Goal: Task Accomplishment & Management: Use online tool/utility

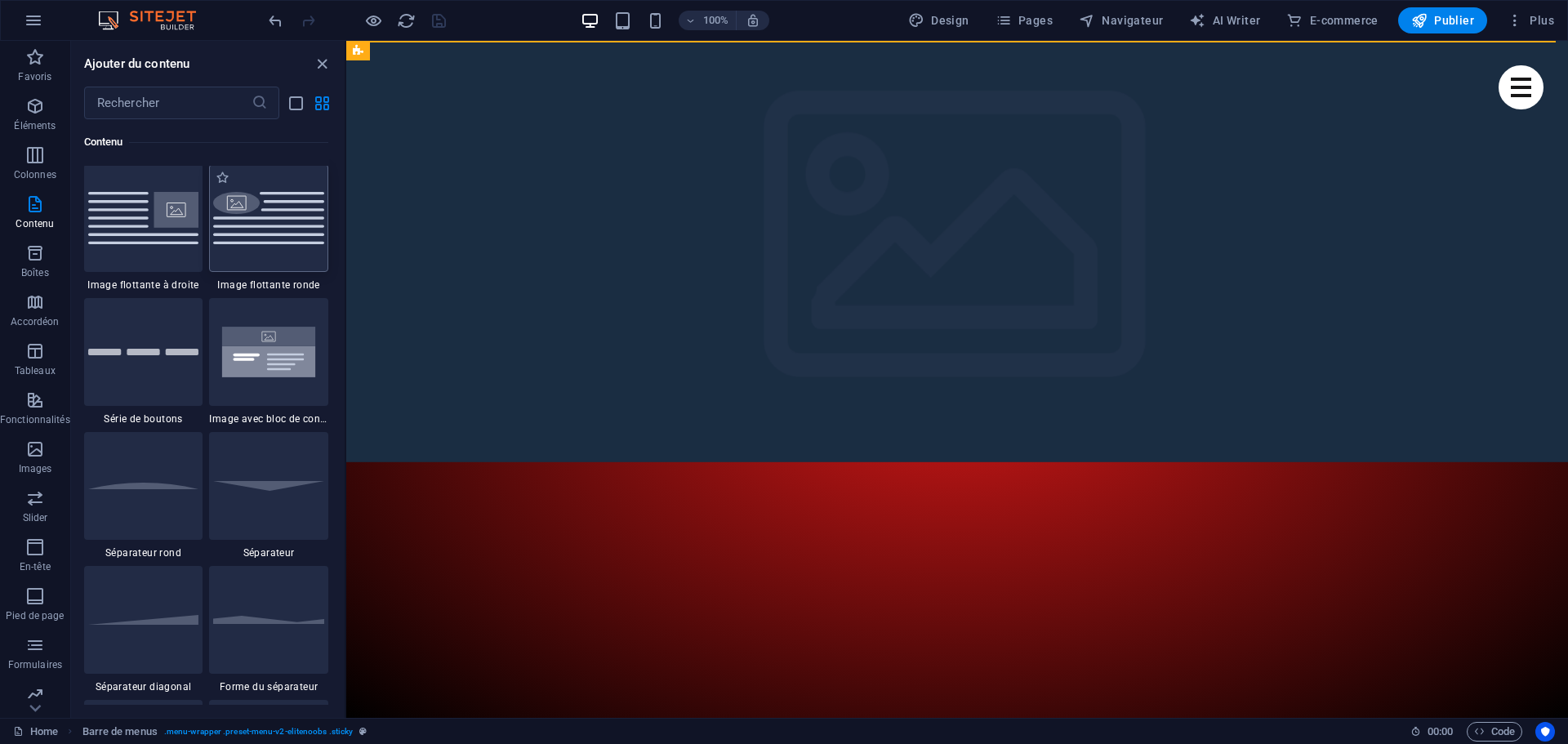
scroll to position [3593, 0]
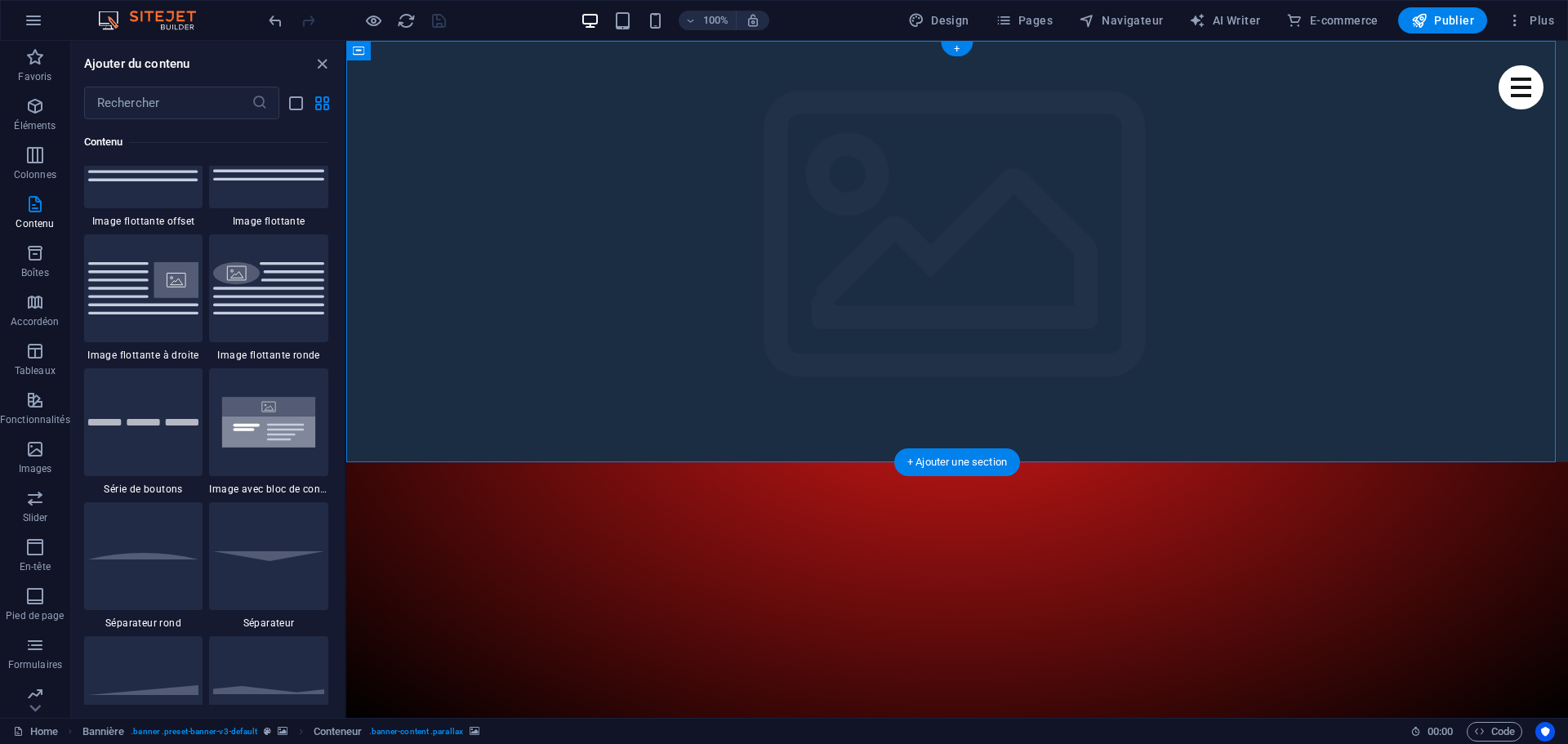
select select "fade"
select select "ms"
select select "s"
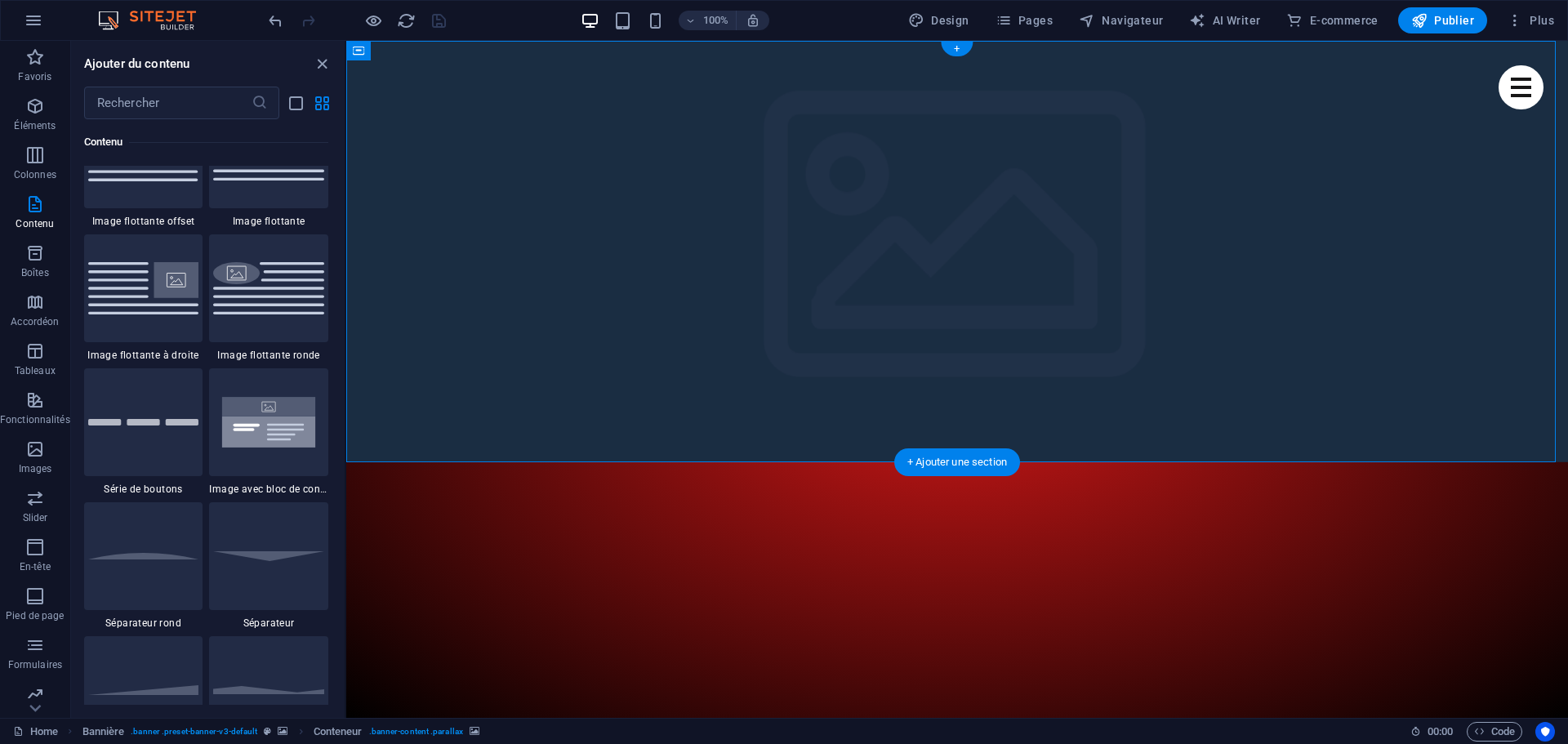
select select "progressive"
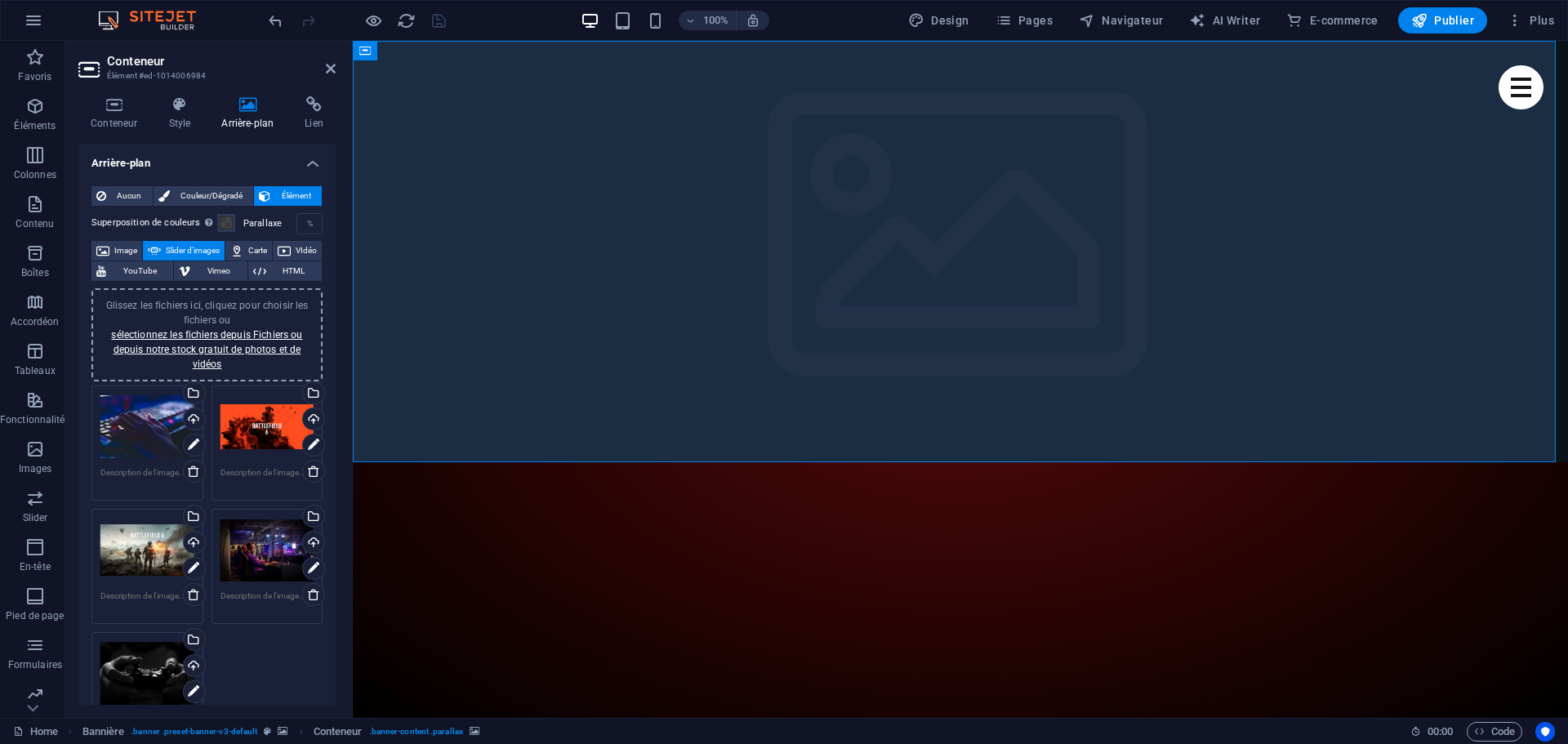
scroll to position [82, 0]
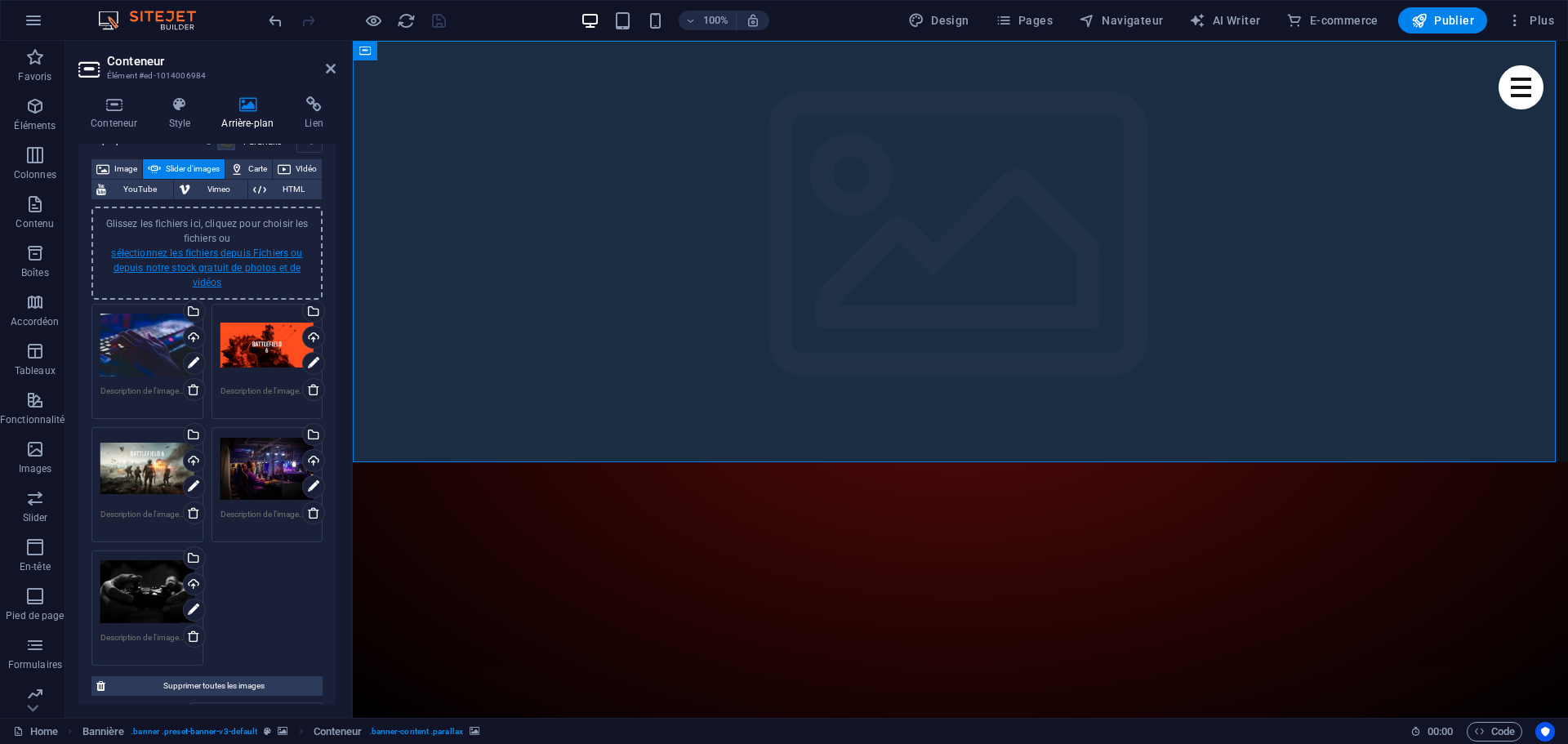
click at [272, 262] on link "sélectionnez les fichiers depuis Fichiers ou depuis notre stock gratuit de phot…" at bounding box center [206, 267] width 191 height 41
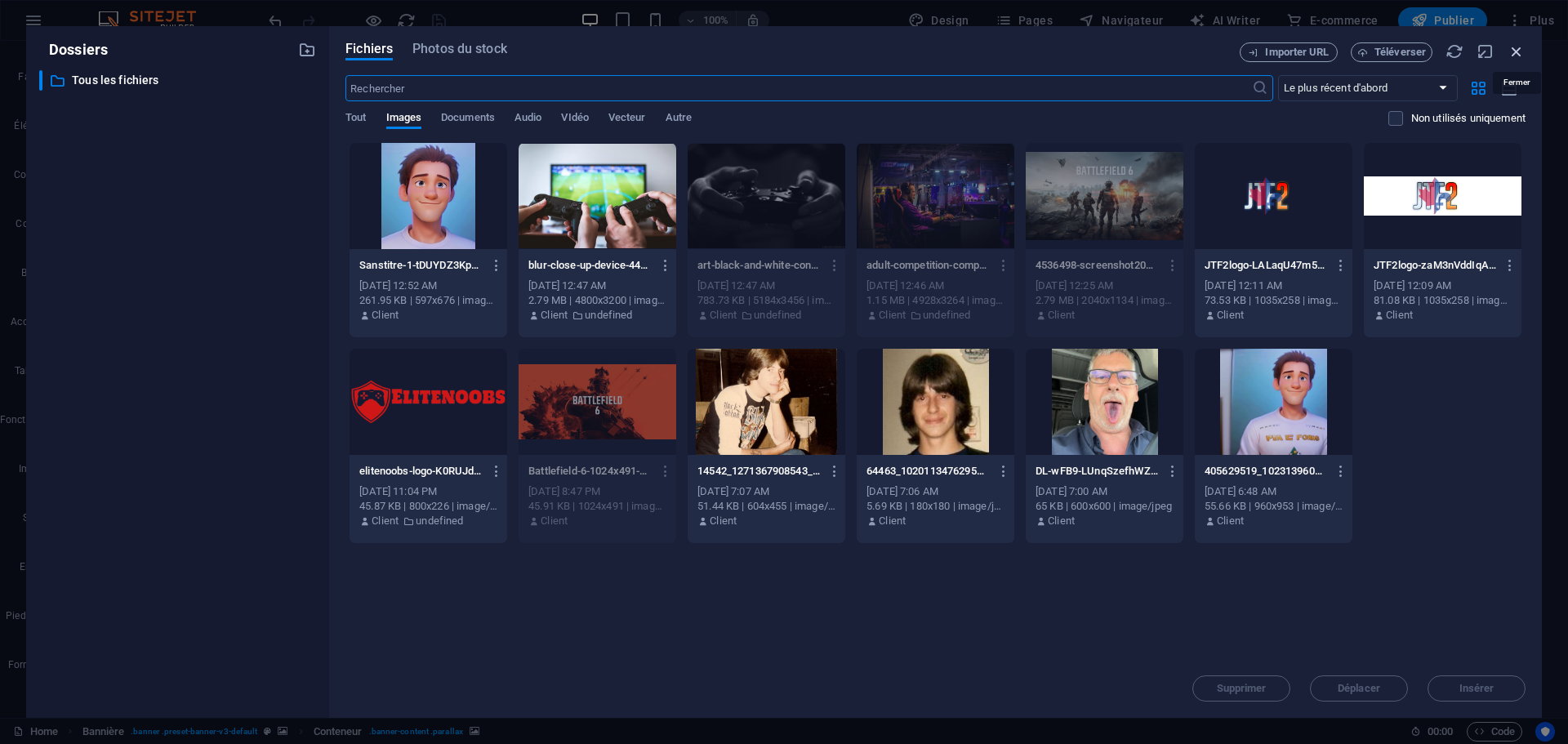
click at [1512, 50] on icon "button" at bounding box center [1516, 52] width 18 height 18
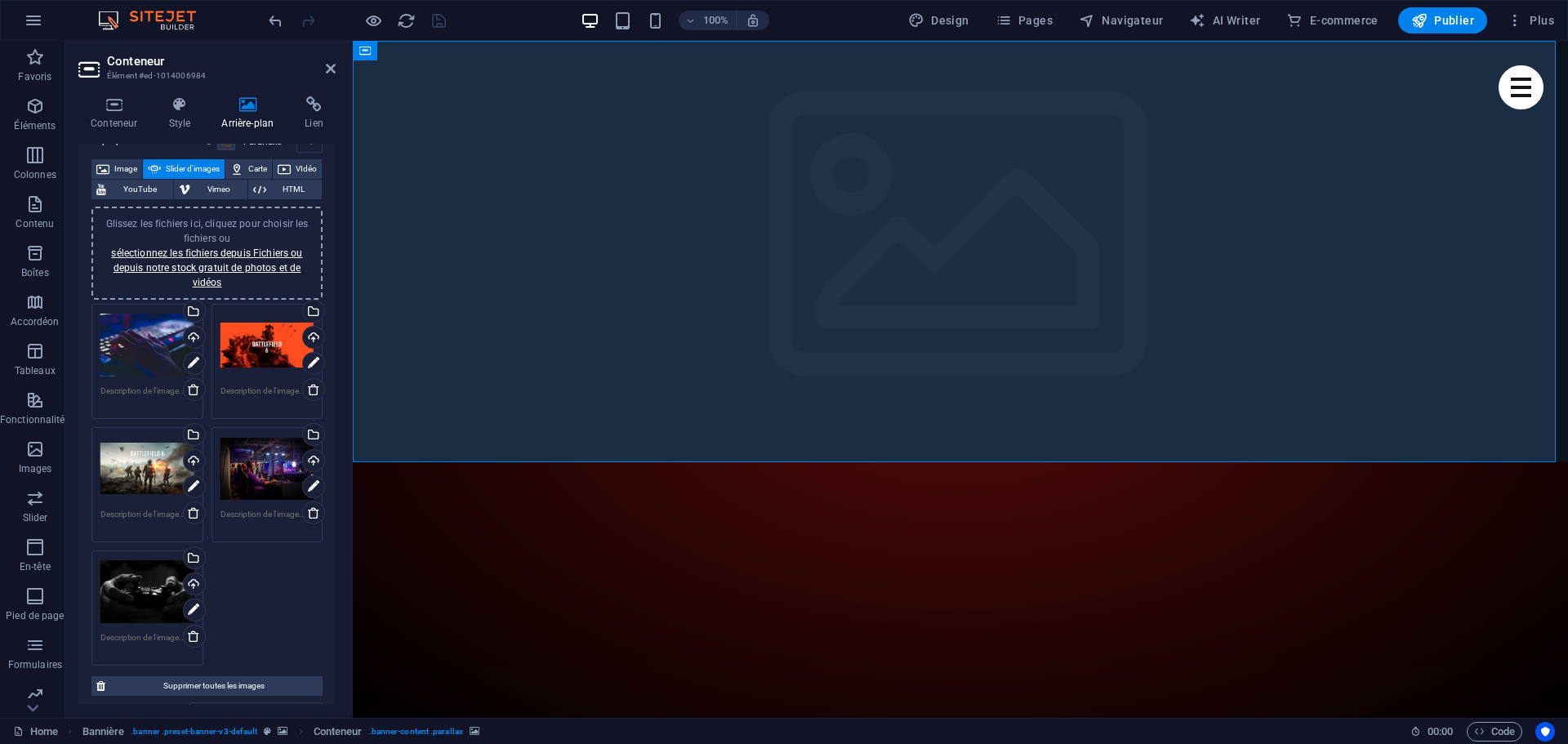
click at [275, 592] on div "Glissez les fichiers ici, cliquez pour choisir les fichiers ou sélectionnez les…" at bounding box center [207, 485] width 239 height 370
click at [241, 252] on link "sélectionnez les fichiers depuis Fichiers ou depuis notre stock gratuit de phot…" at bounding box center [206, 267] width 191 height 41
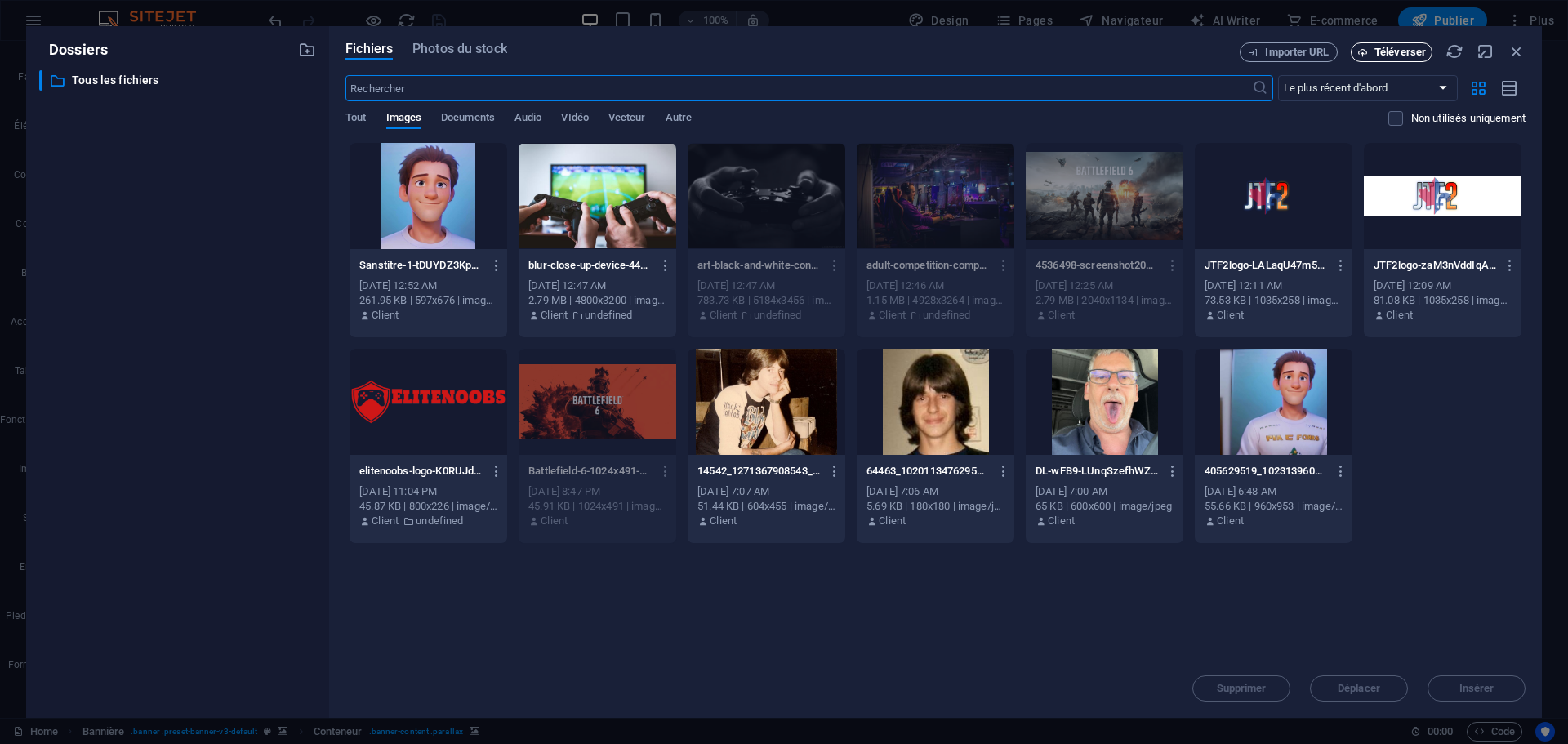
click at [1396, 47] on span "Téléverser" at bounding box center [1400, 52] width 52 height 10
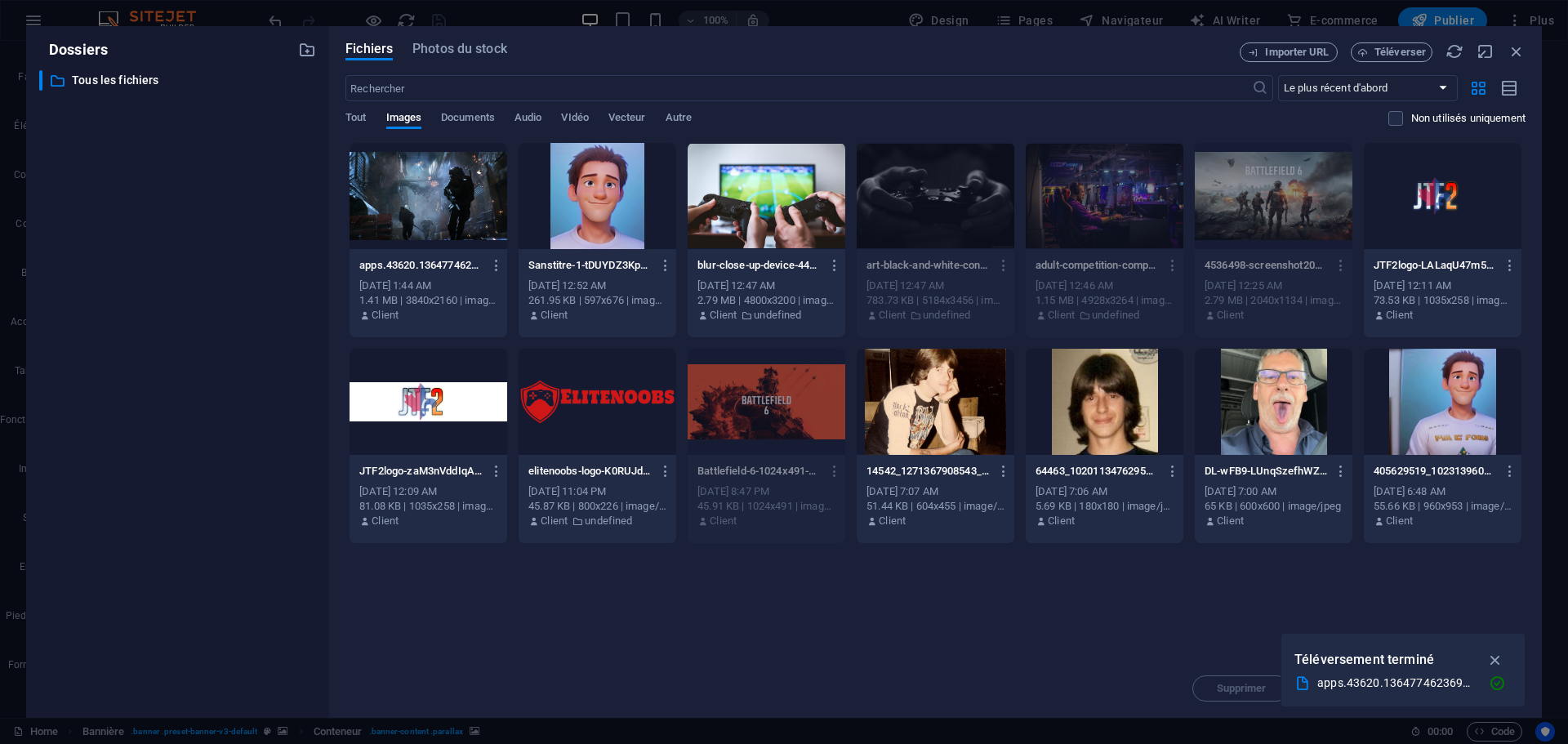
click at [153, 291] on div "​ Tous les fichiers Tous les fichiers" at bounding box center [177, 387] width 276 height 635
click at [424, 231] on div at bounding box center [428, 196] width 157 height 106
click at [1496, 658] on icon "button" at bounding box center [1496, 660] width 19 height 18
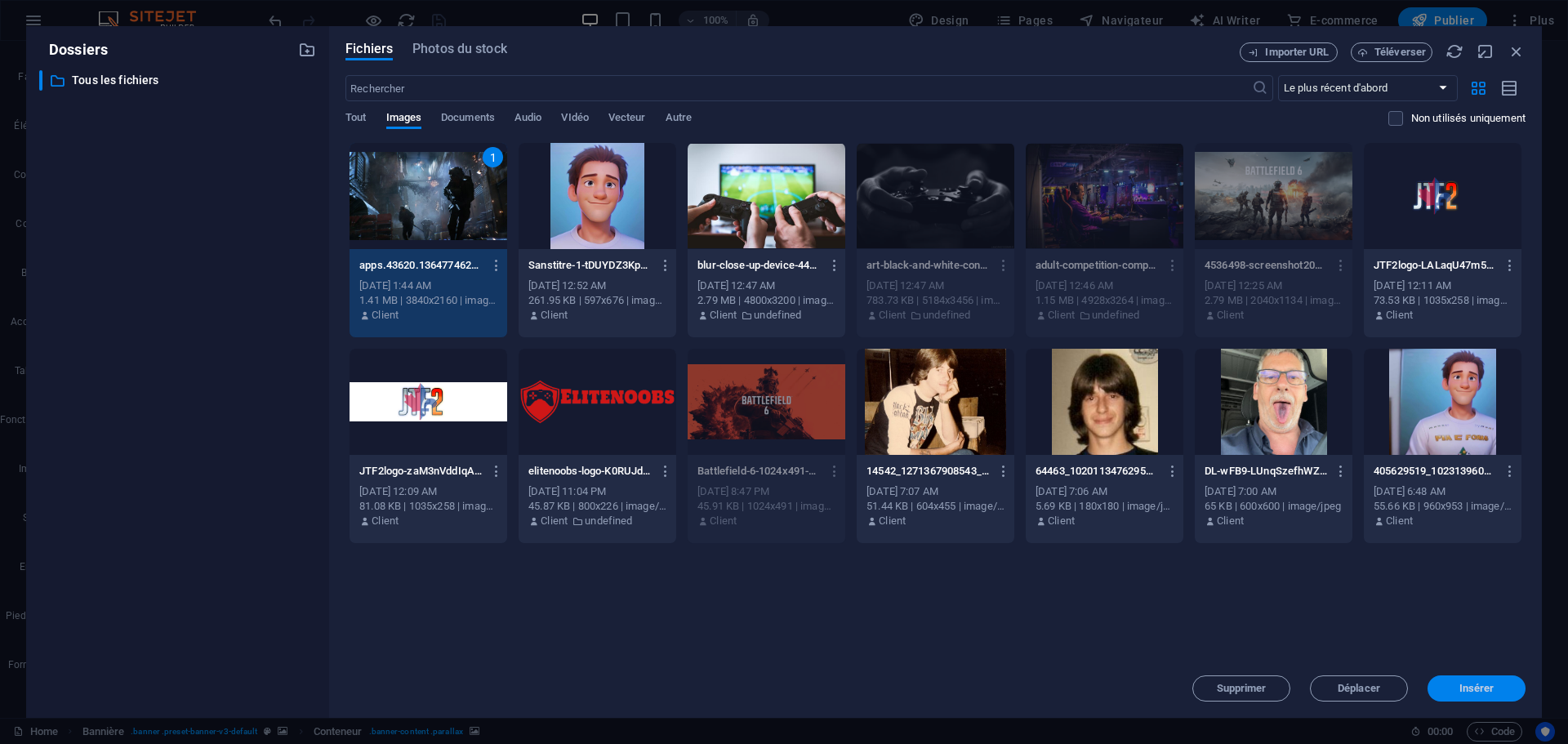
click at [1485, 690] on span "Insérer" at bounding box center [1476, 689] width 35 height 10
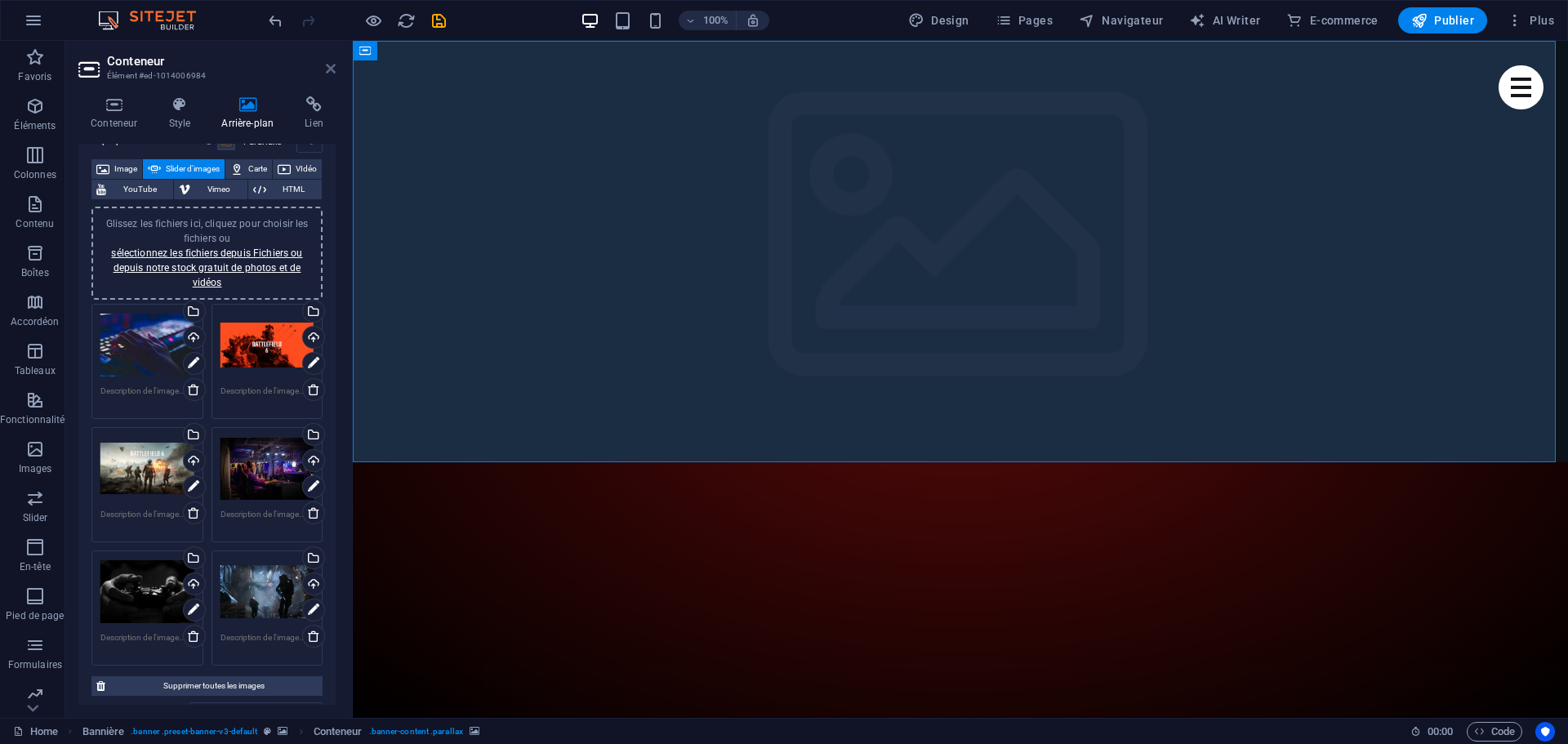
click at [329, 68] on icon at bounding box center [331, 69] width 10 height 13
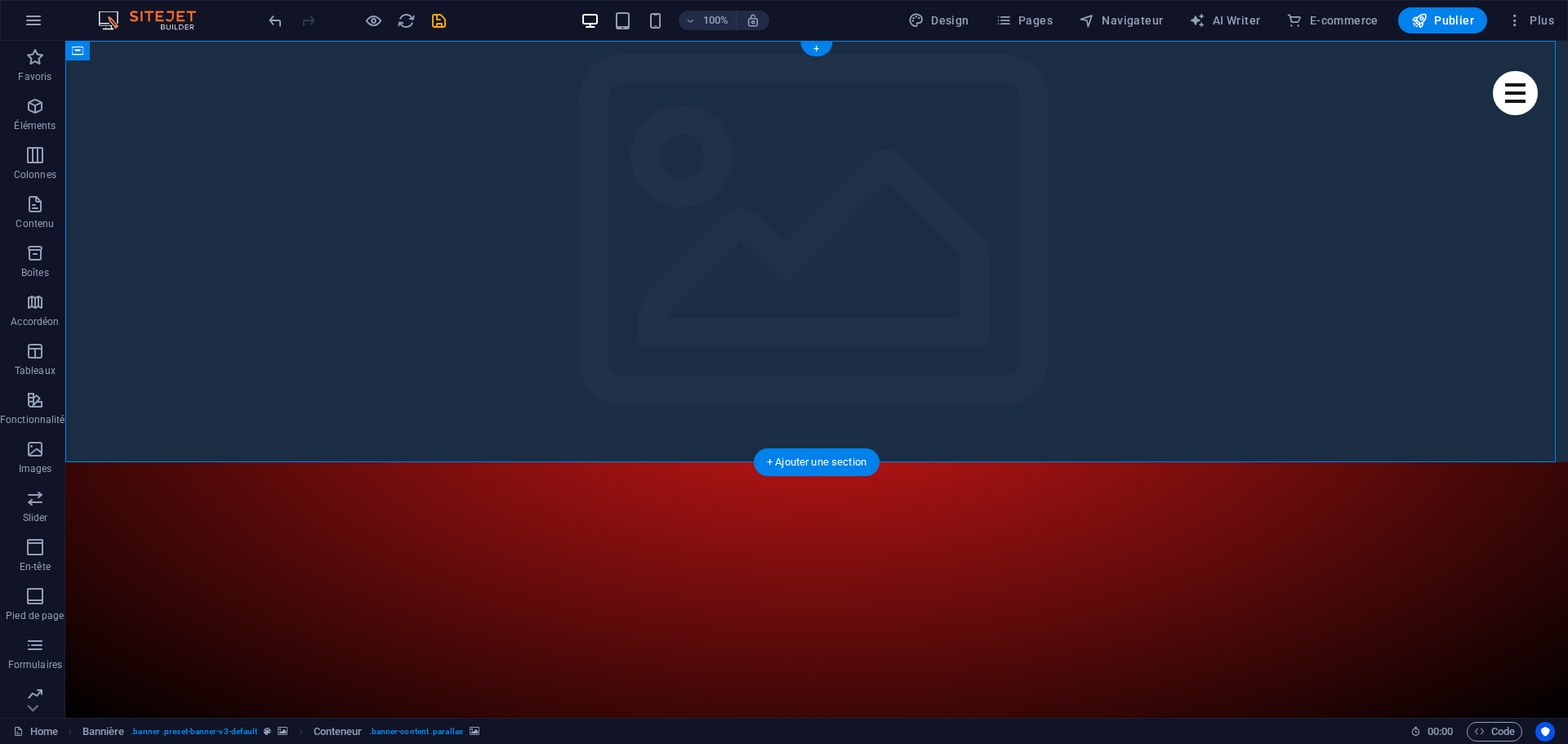
click at [436, 23] on icon "save" at bounding box center [439, 21] width 19 height 19
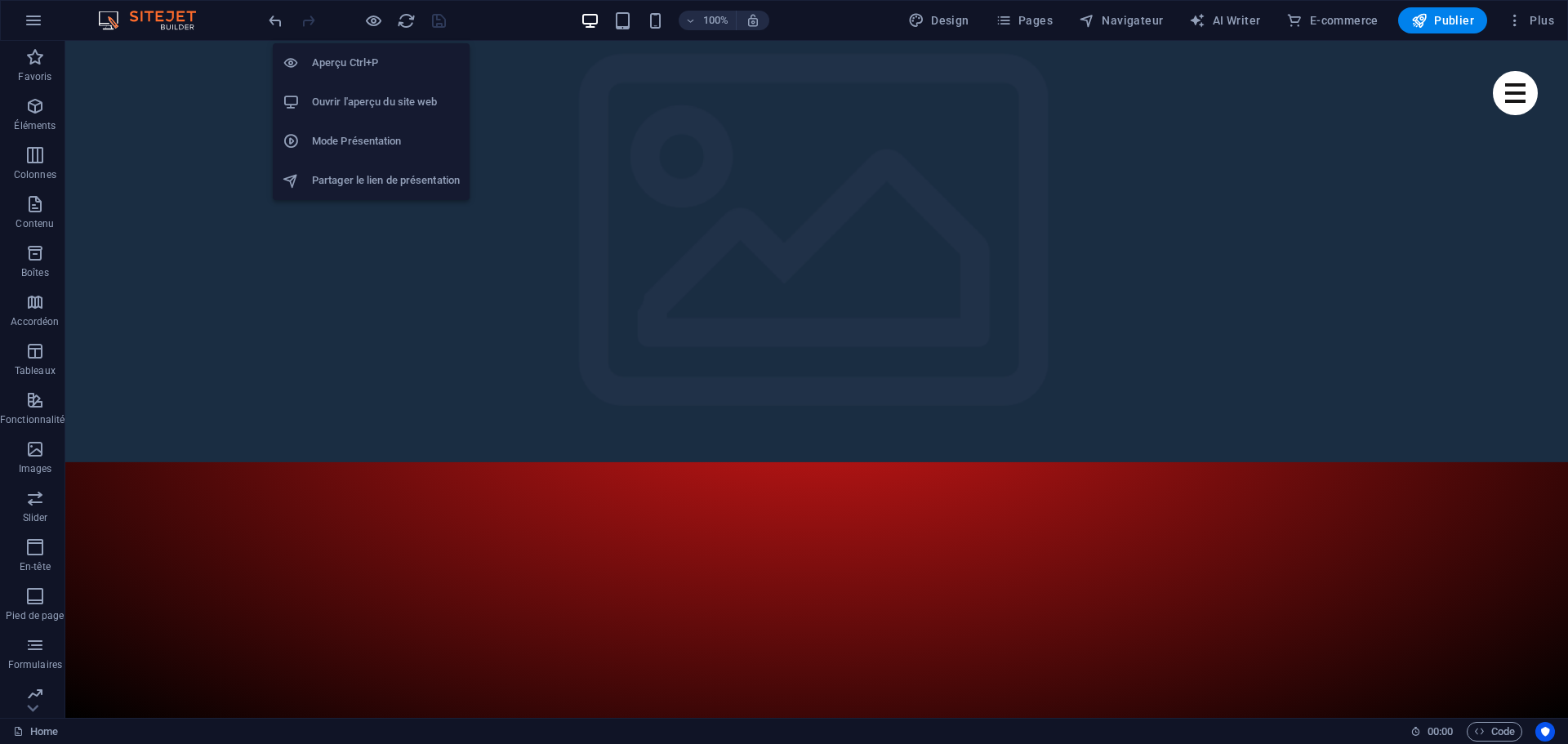
click at [360, 105] on h6 "Ouvrir l'aperçu du site web" at bounding box center [386, 102] width 147 height 20
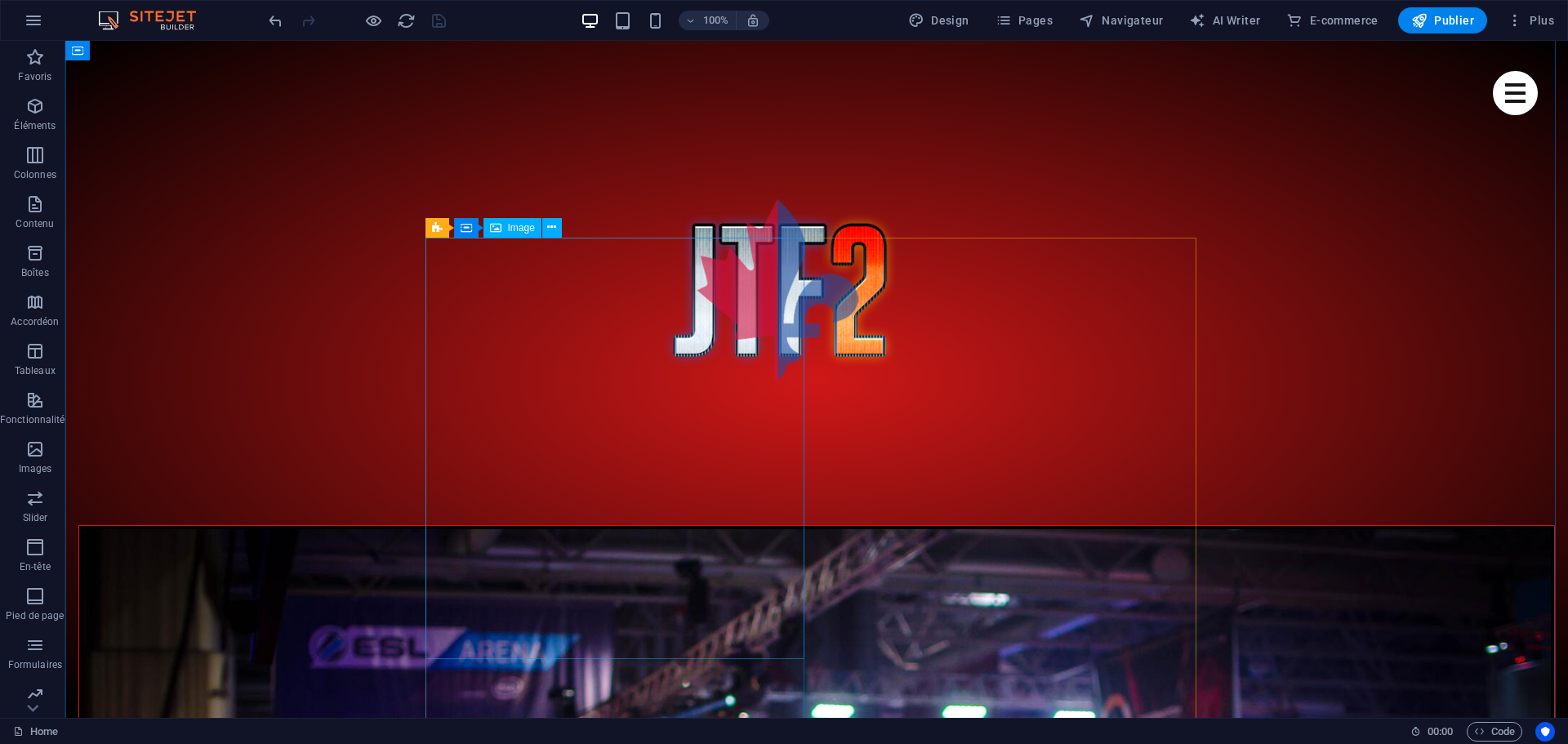
scroll to position [899, 0]
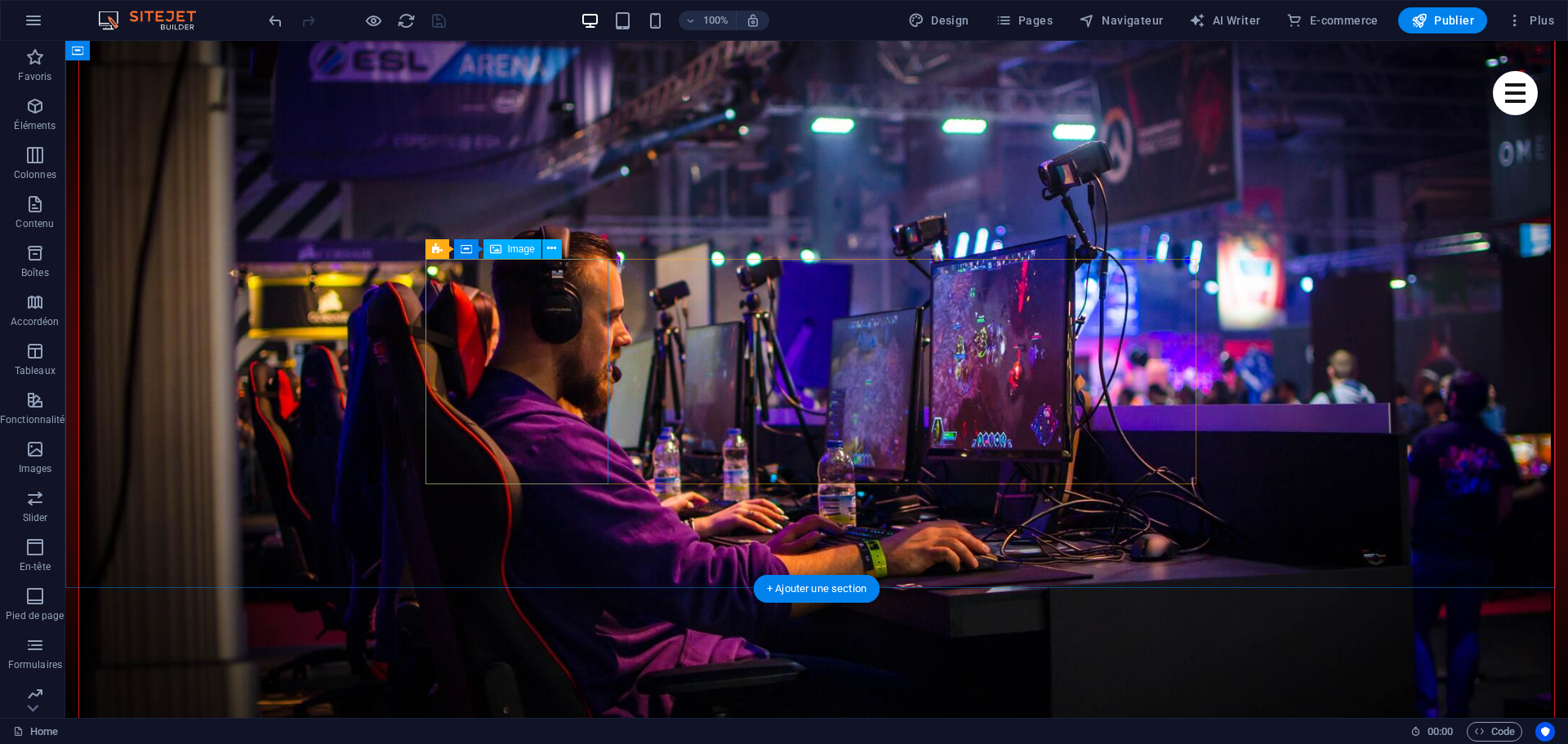
scroll to position [1634, 0]
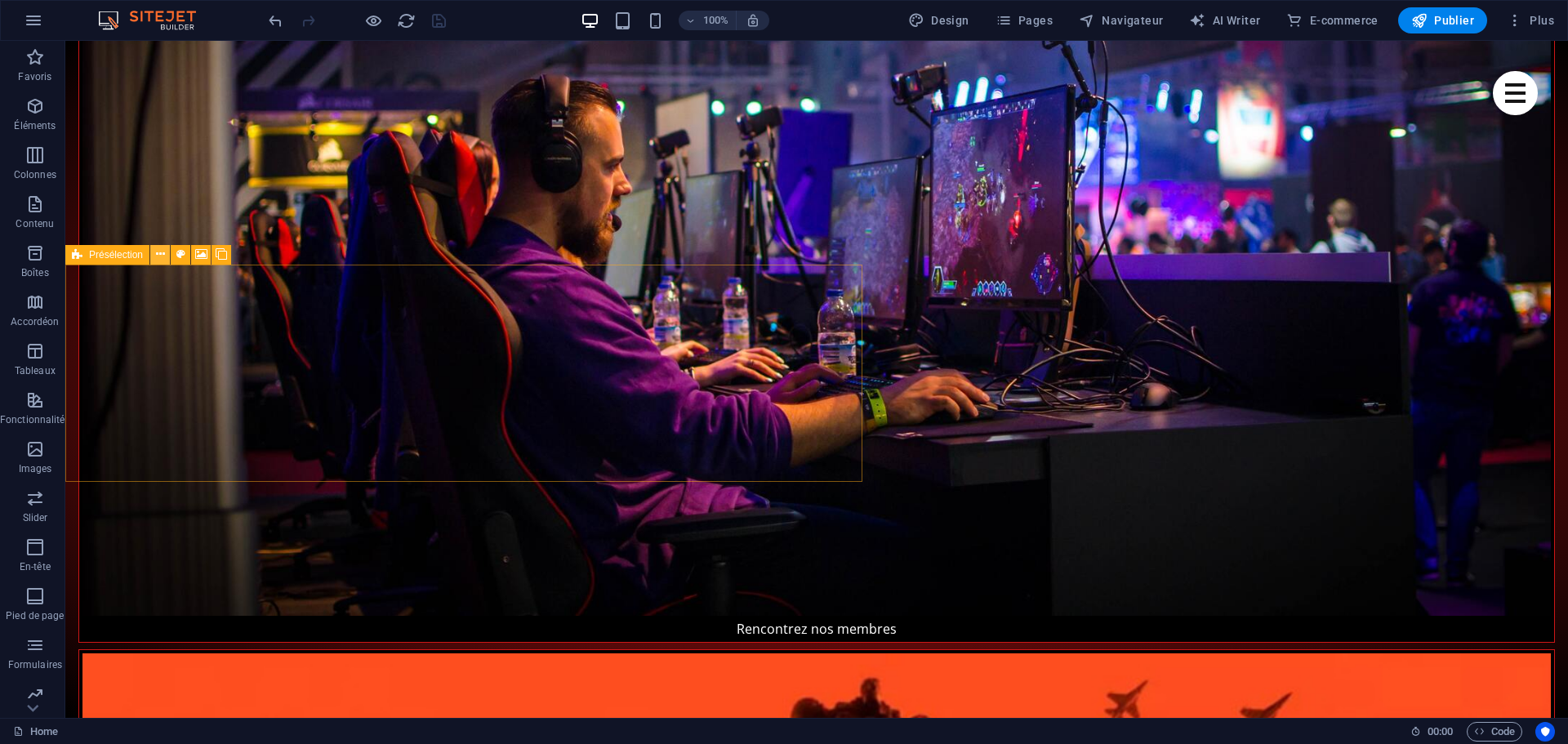
click at [163, 252] on icon at bounding box center [160, 254] width 9 height 17
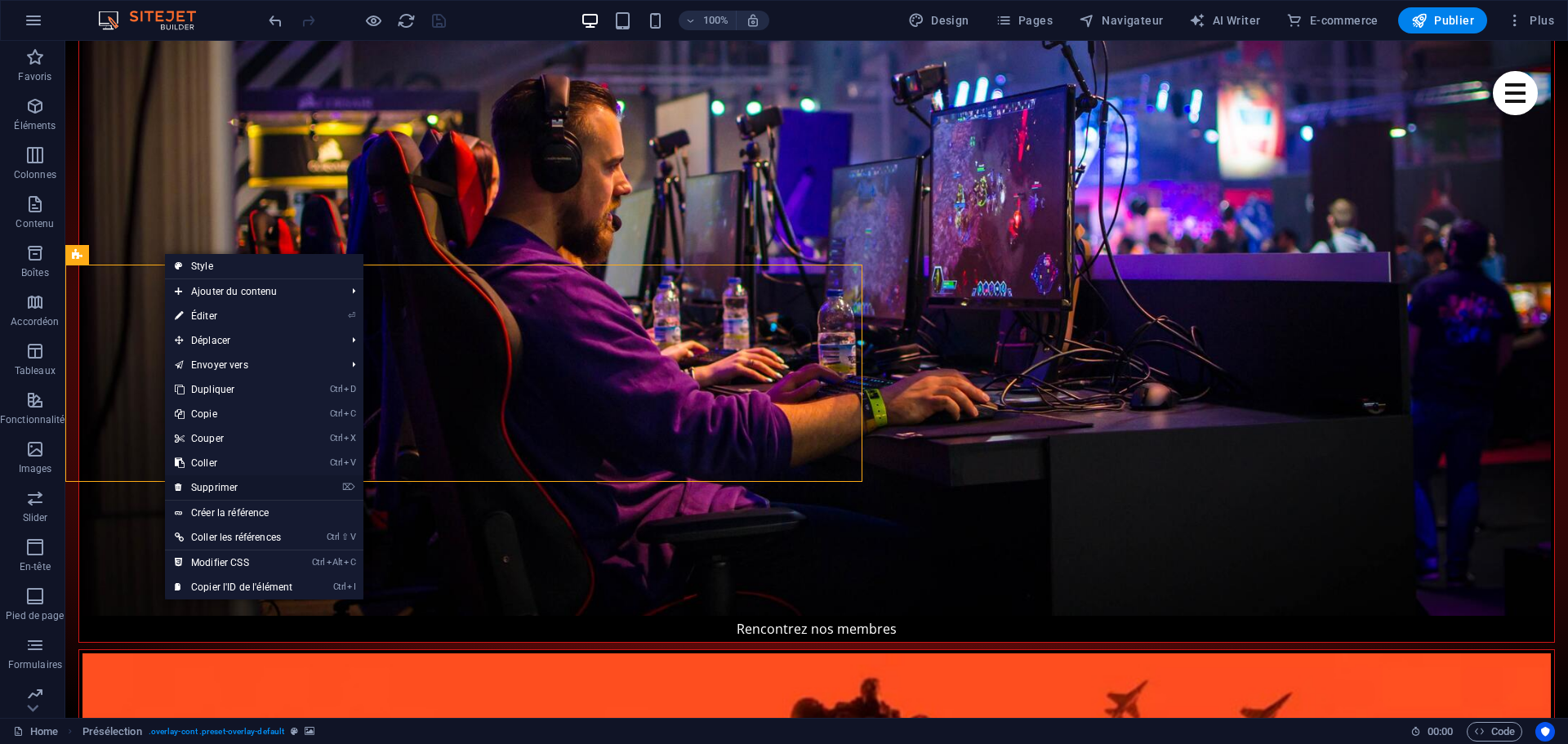
click at [233, 483] on link "⌦ Supprimer" at bounding box center [233, 487] width 137 height 24
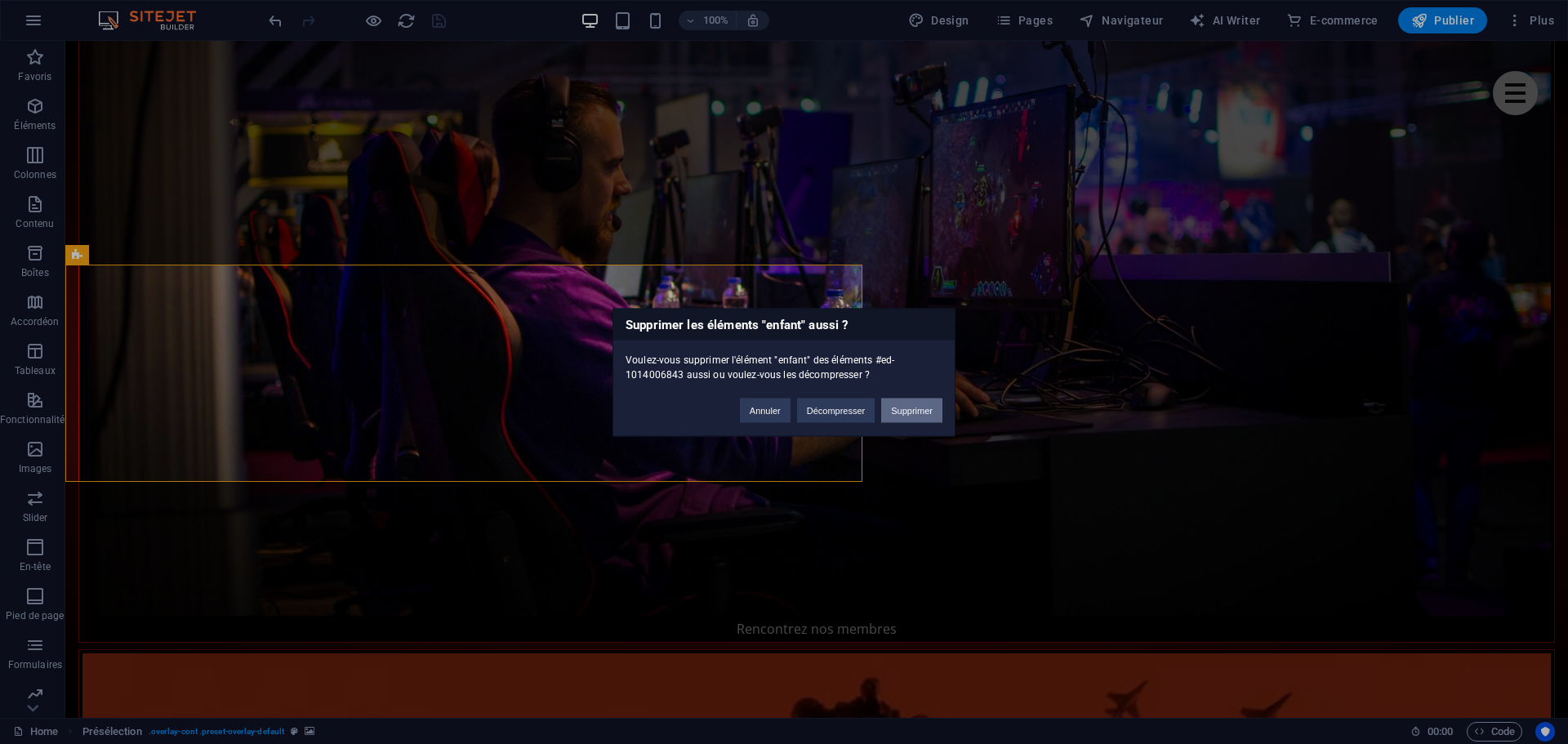
drag, startPoint x: 910, startPoint y: 409, endPoint x: 845, endPoint y: 370, distance: 75.8
click at [910, 409] on button "Supprimer" at bounding box center [912, 410] width 62 height 24
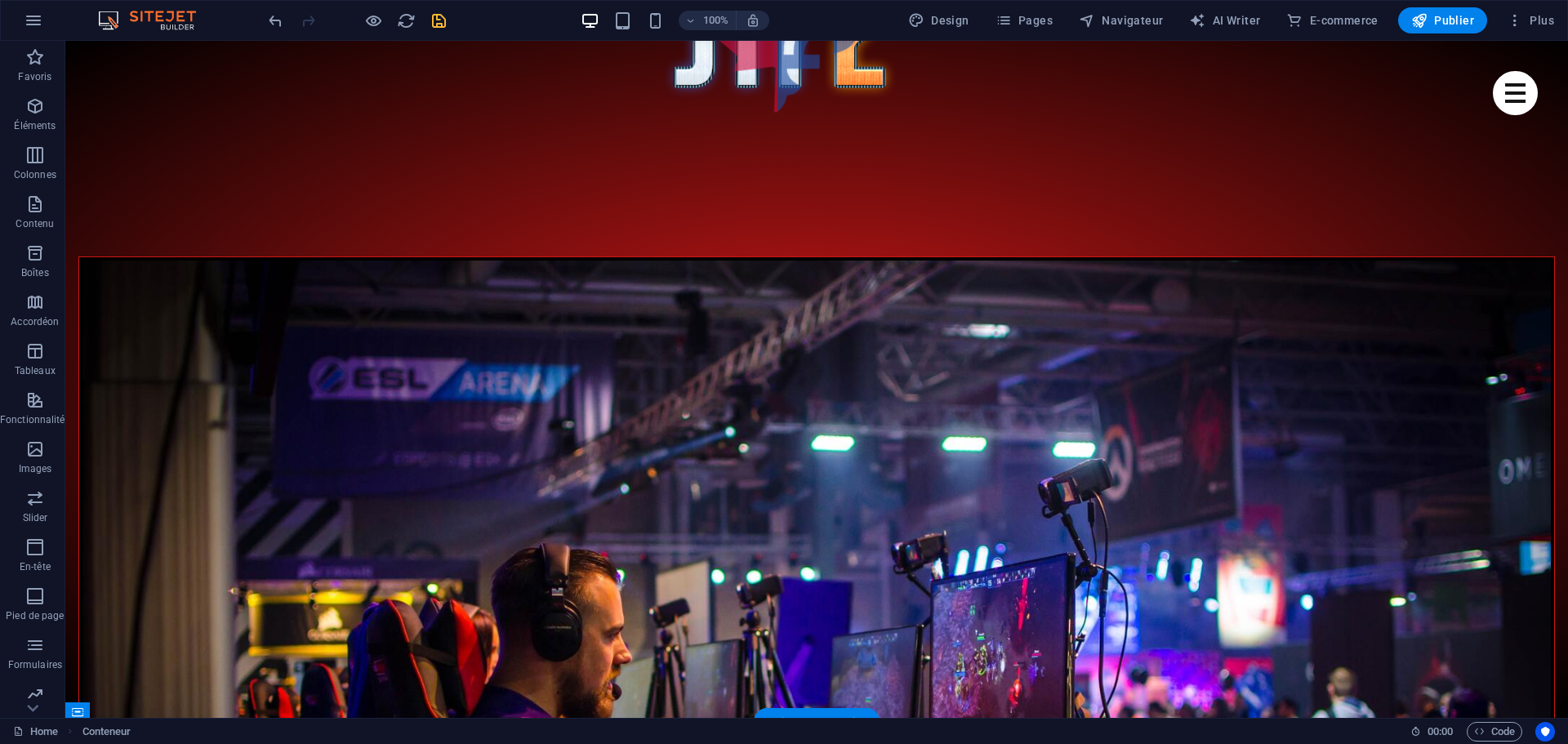
scroll to position [1144, 0]
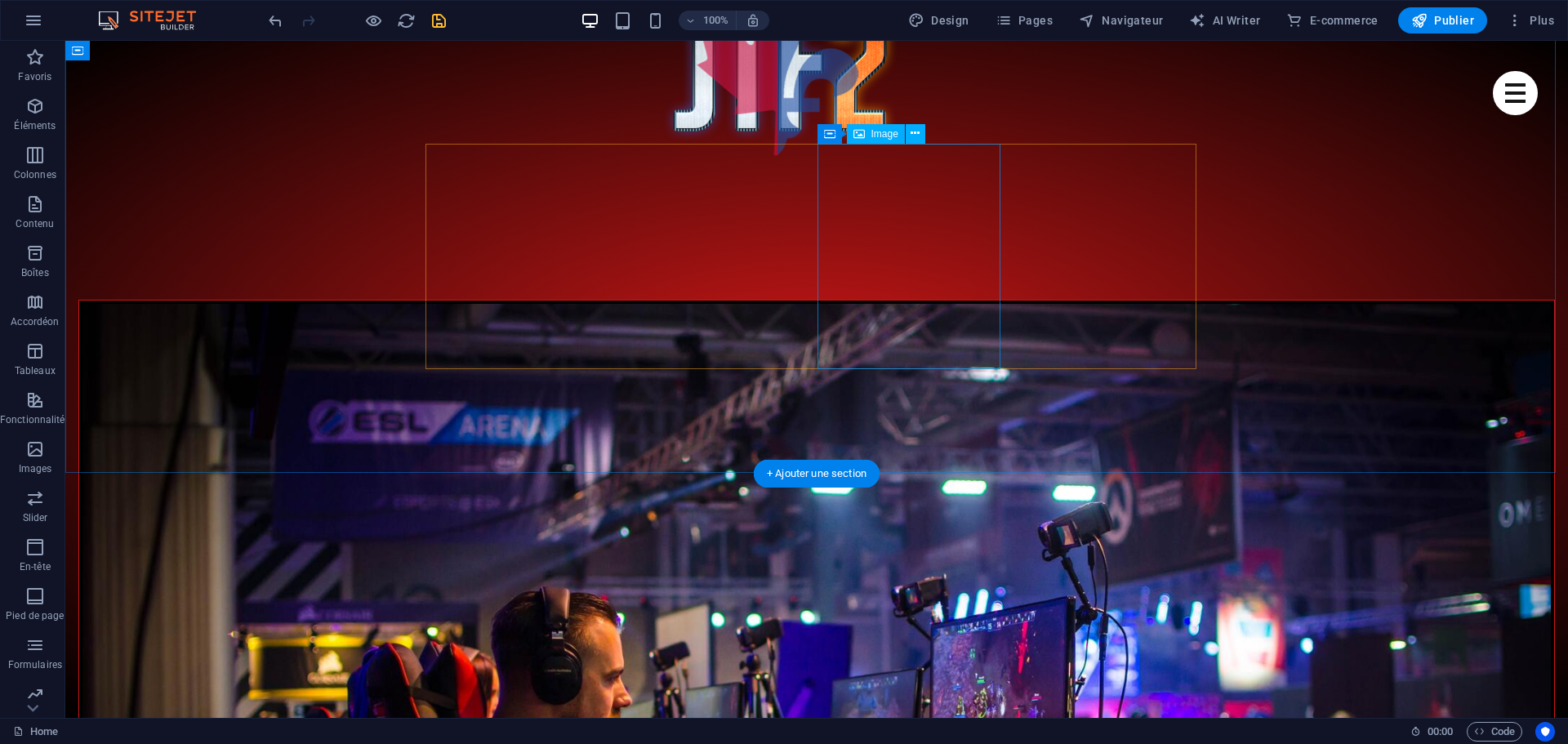
scroll to position [1062, 0]
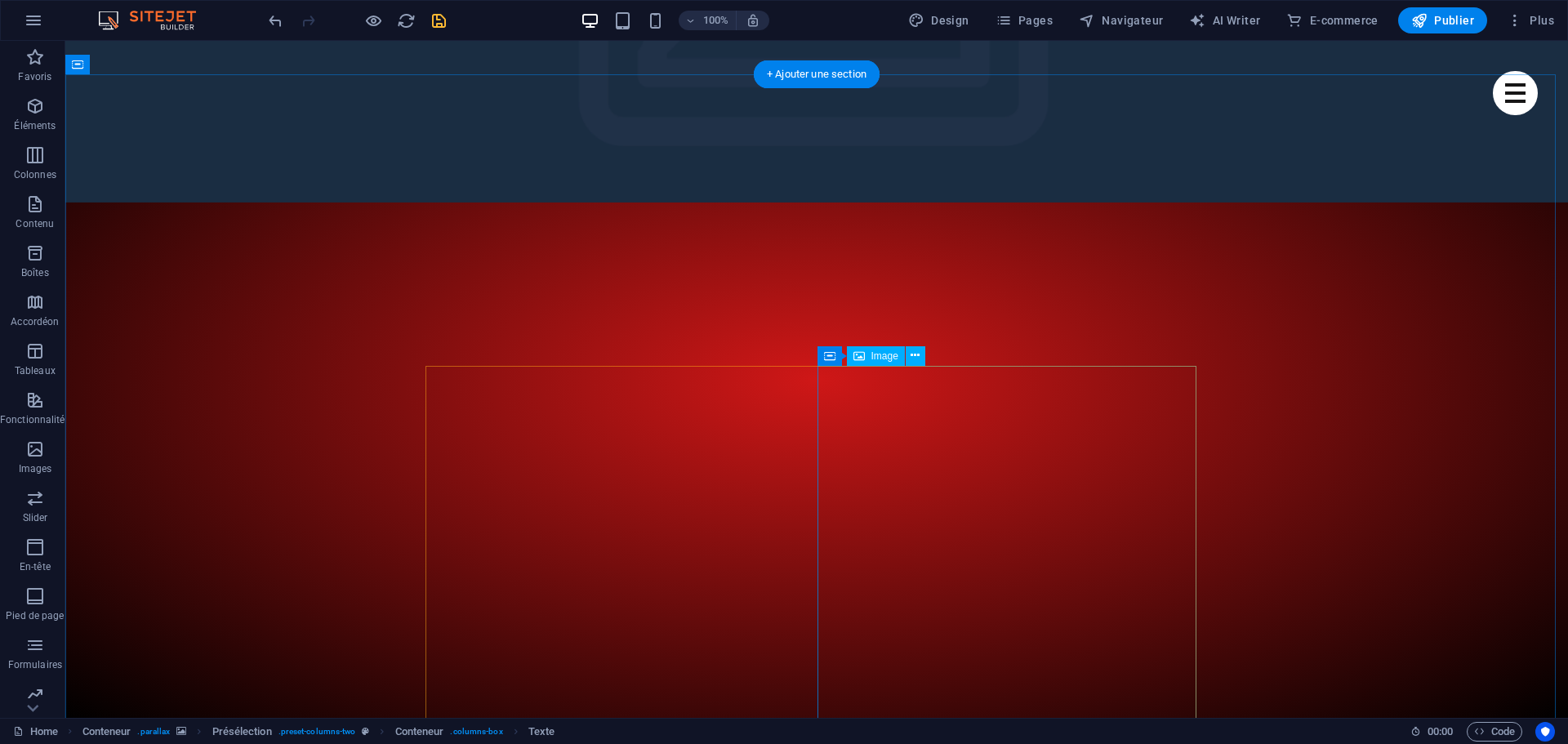
scroll to position [82, 0]
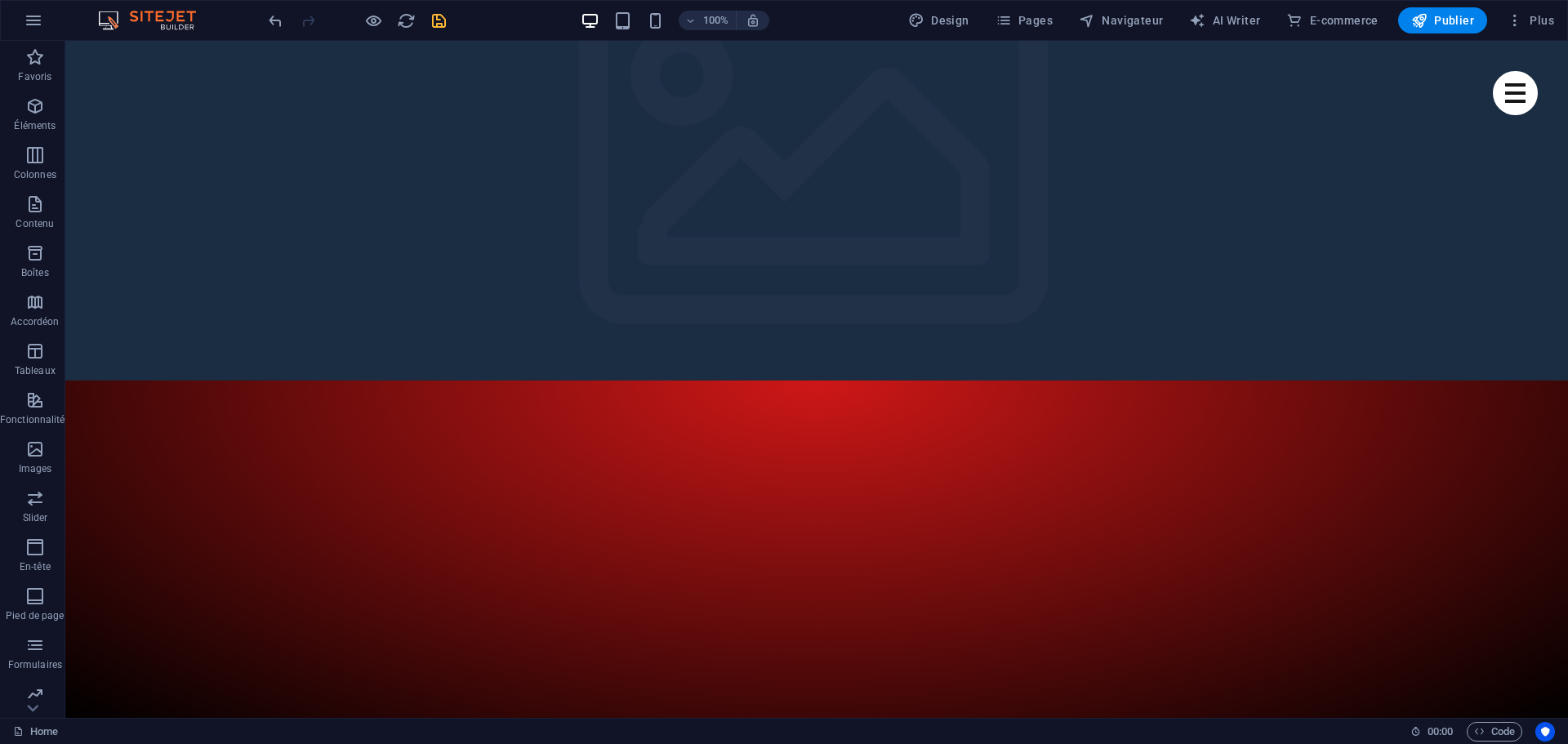
click at [436, 27] on icon "save" at bounding box center [439, 21] width 19 height 19
checkbox input "false"
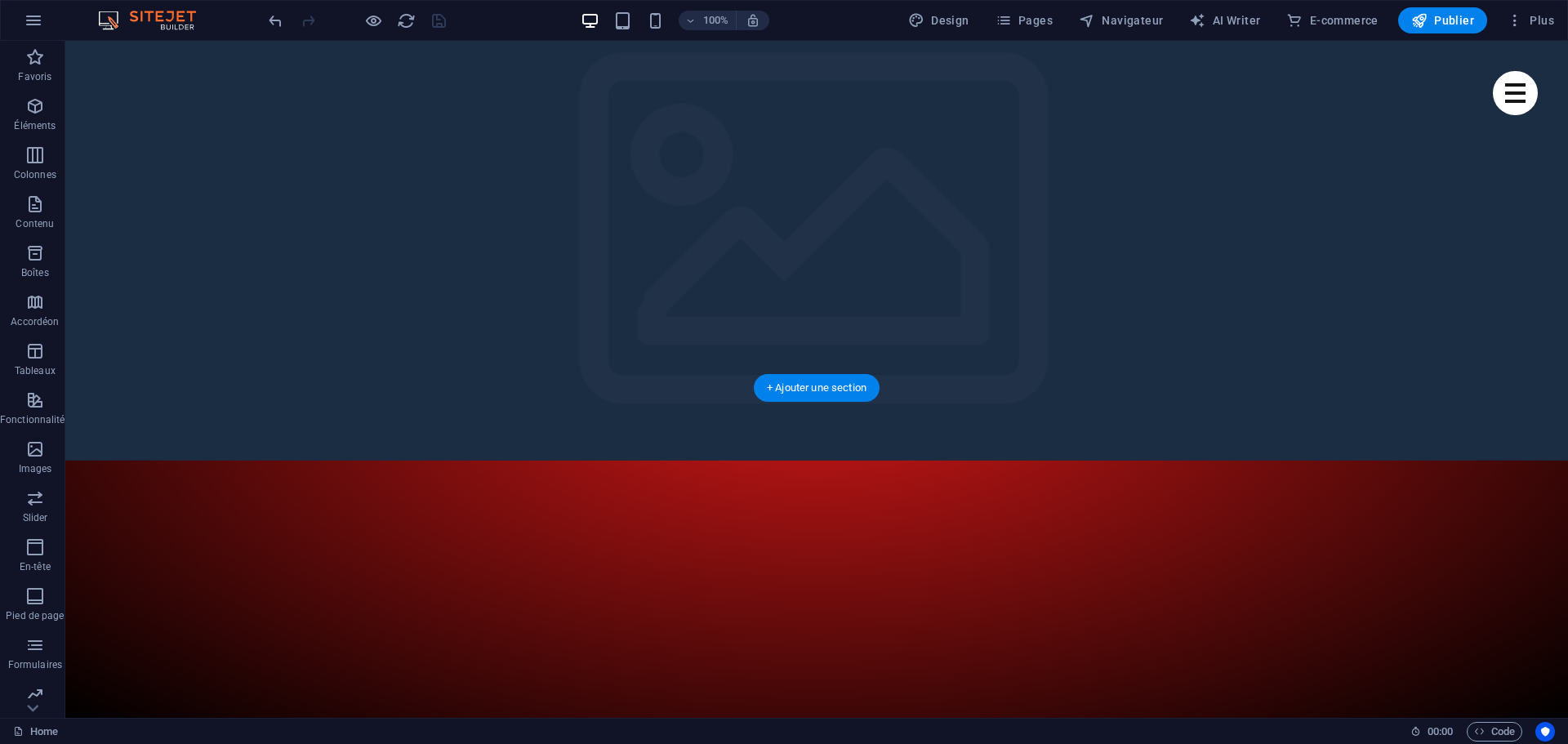
scroll to position [0, 0]
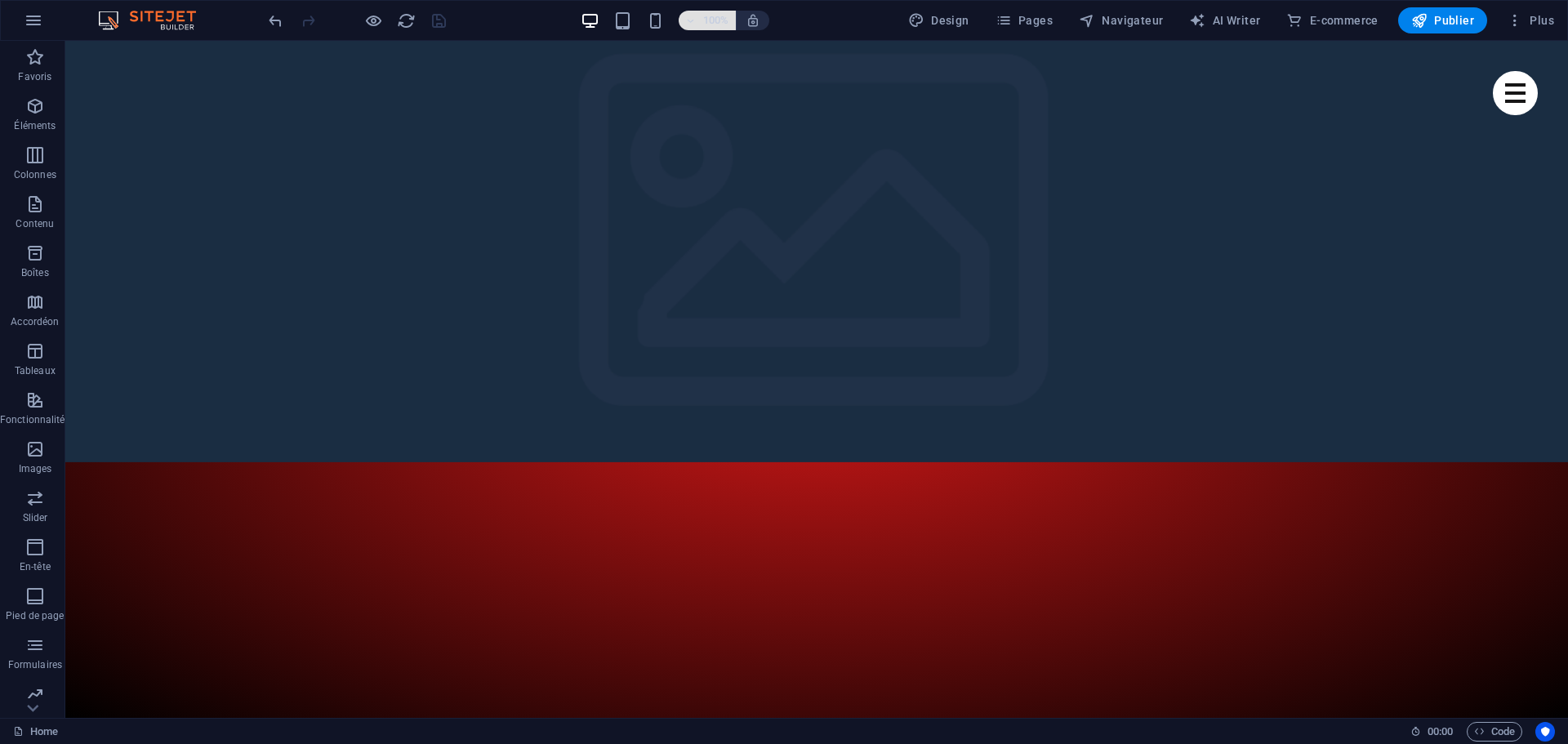
click at [704, 20] on h6 "100%" at bounding box center [715, 21] width 26 height 20
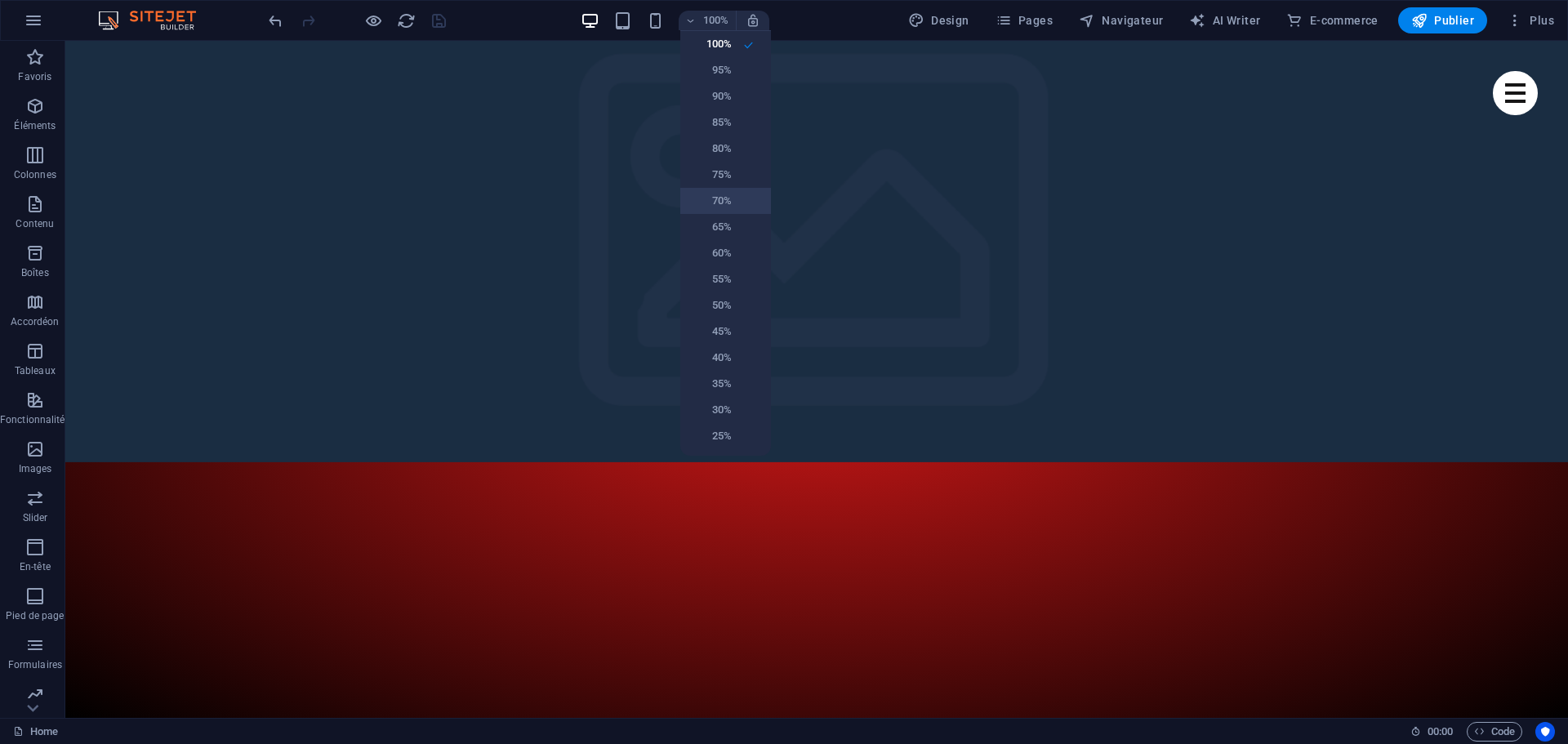
click at [724, 201] on h6 "70%" at bounding box center [711, 201] width 42 height 20
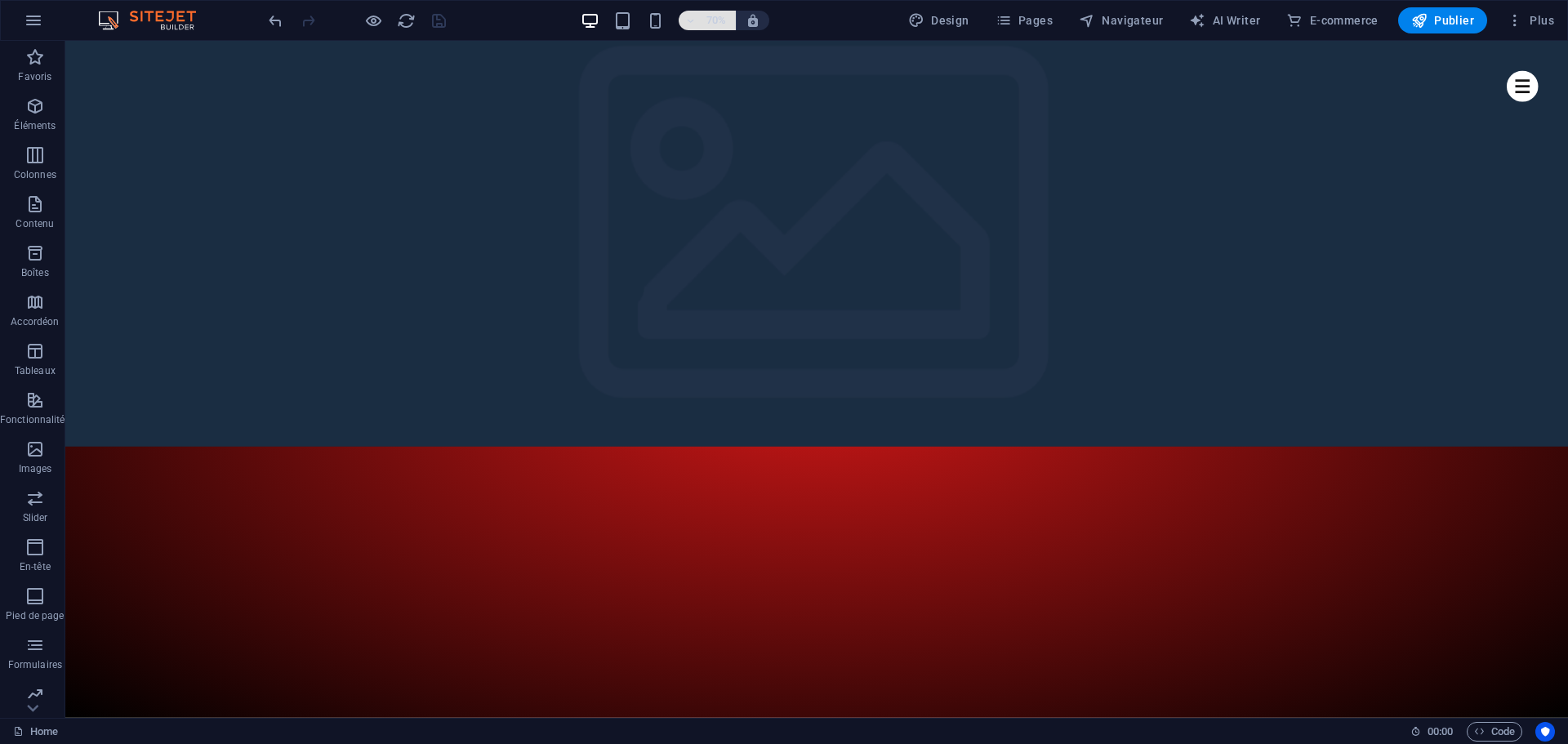
click at [702, 22] on span "70%" at bounding box center [707, 21] width 44 height 20
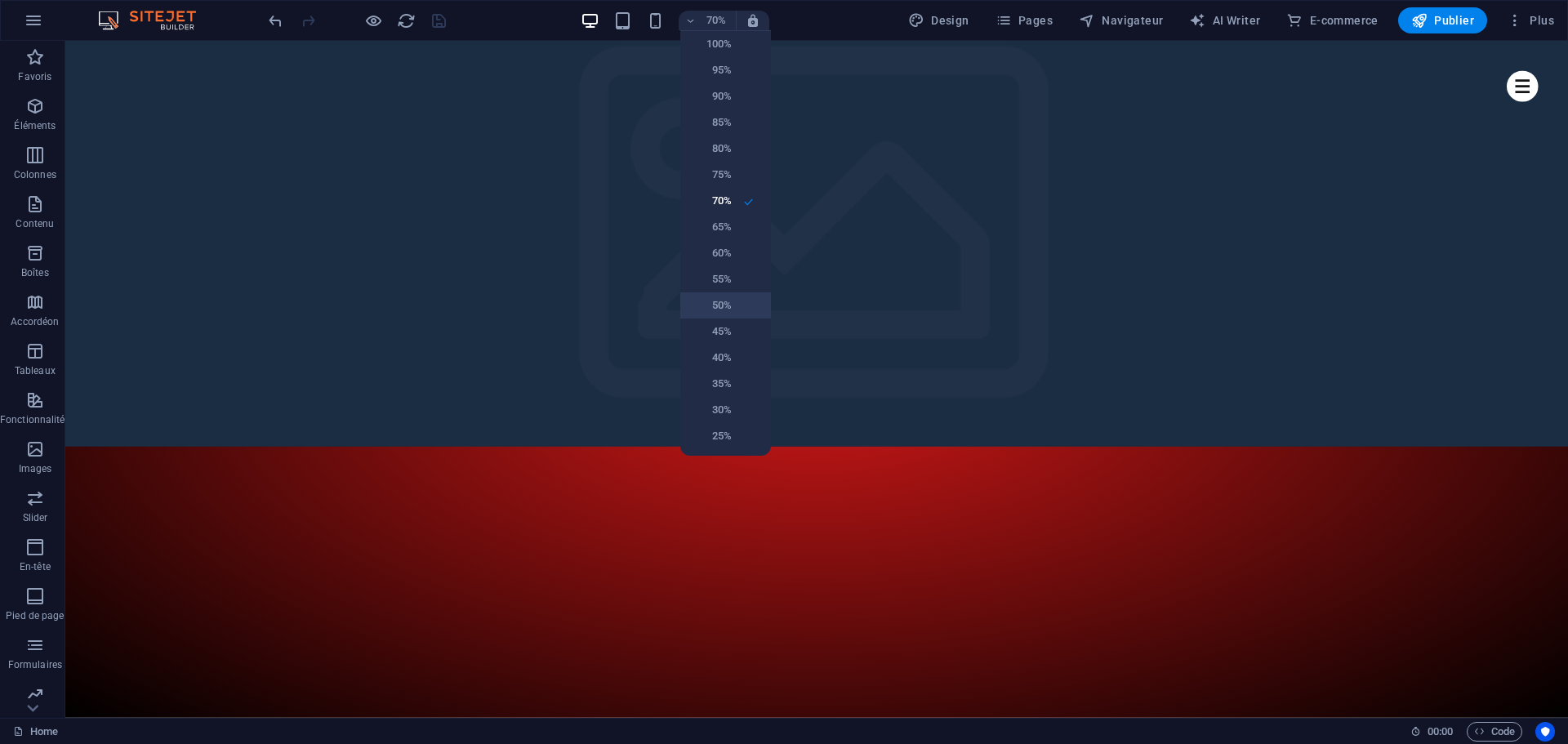
click at [723, 304] on h6 "50%" at bounding box center [711, 306] width 42 height 20
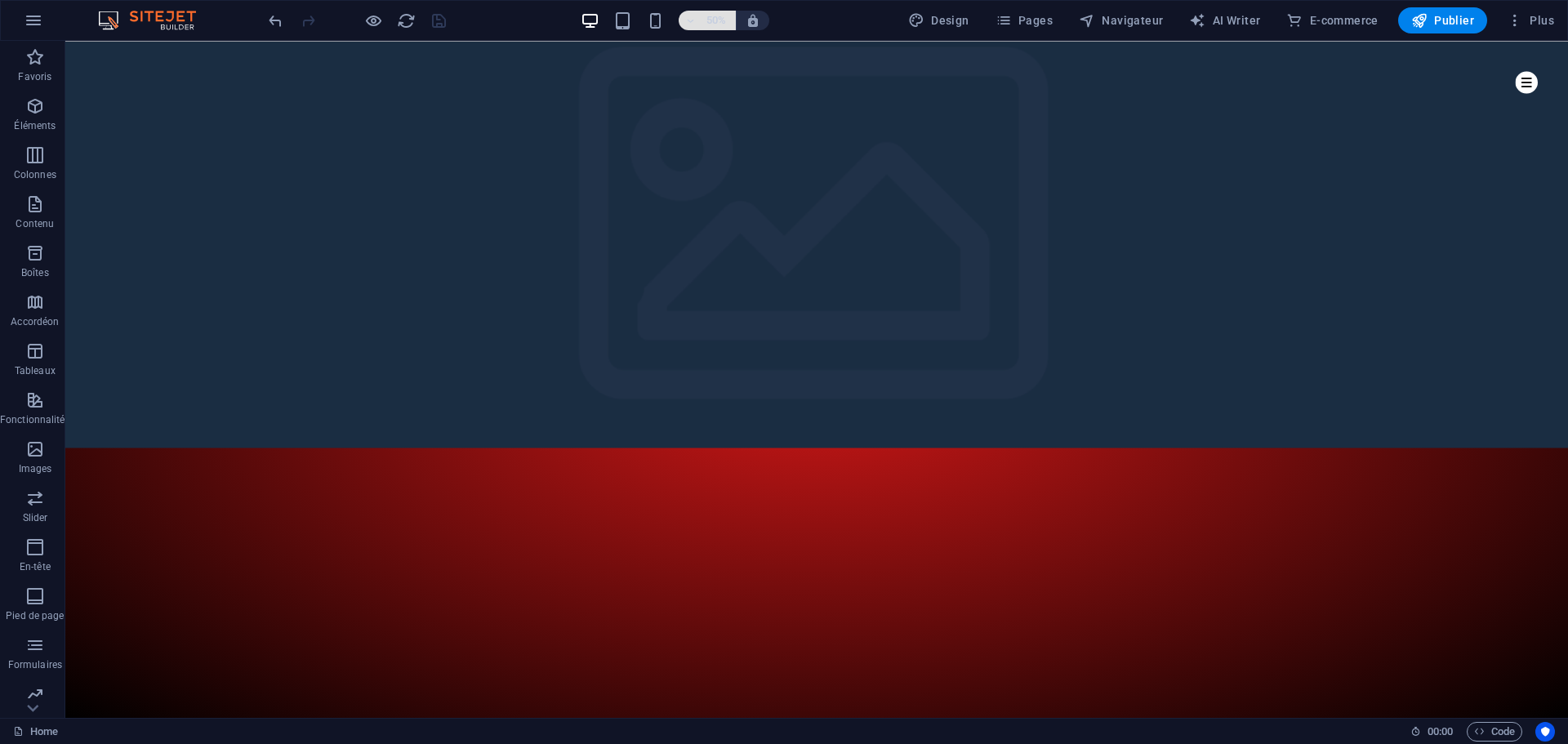
click at [703, 22] on span "50%" at bounding box center [707, 21] width 44 height 20
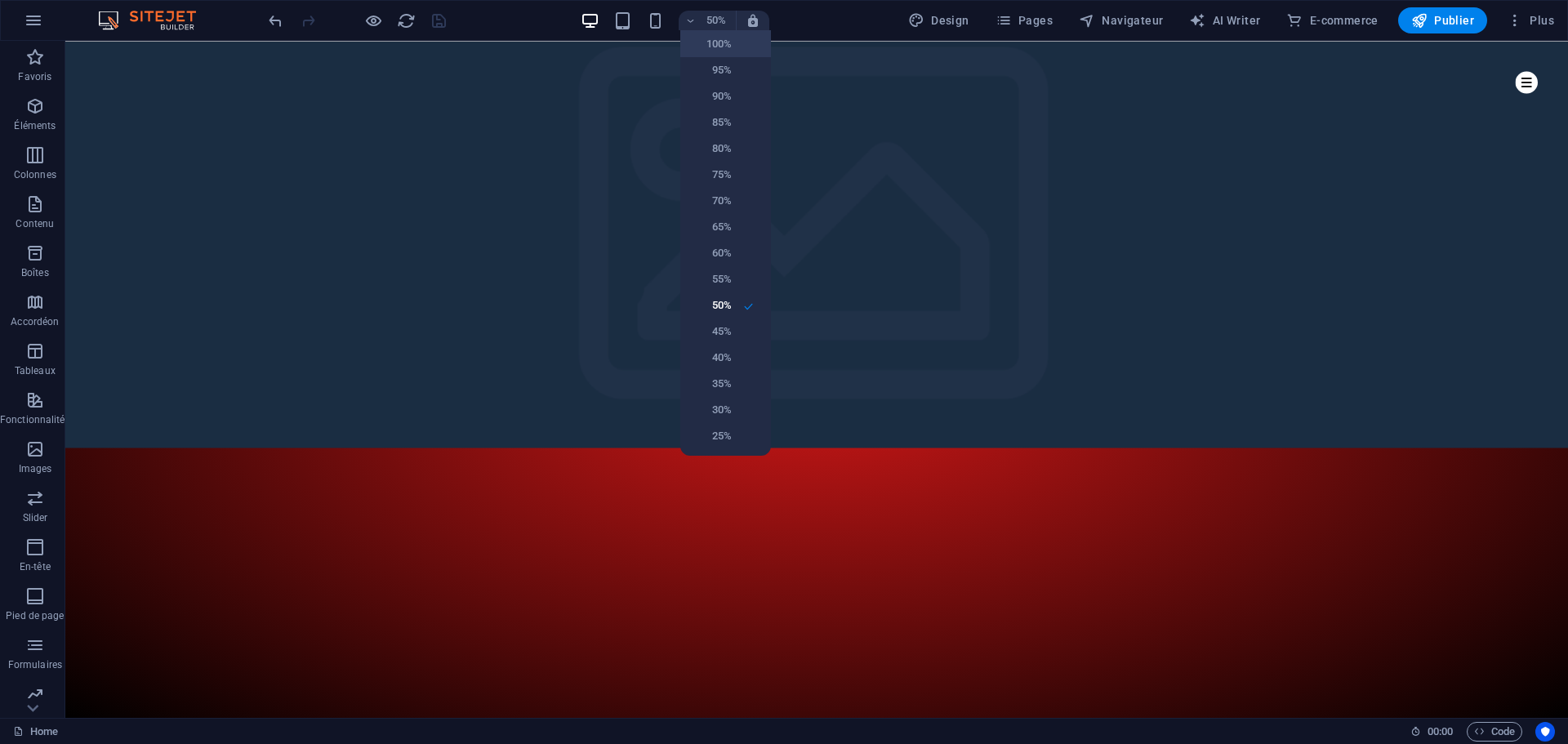
click at [710, 46] on h6 "100%" at bounding box center [711, 44] width 42 height 20
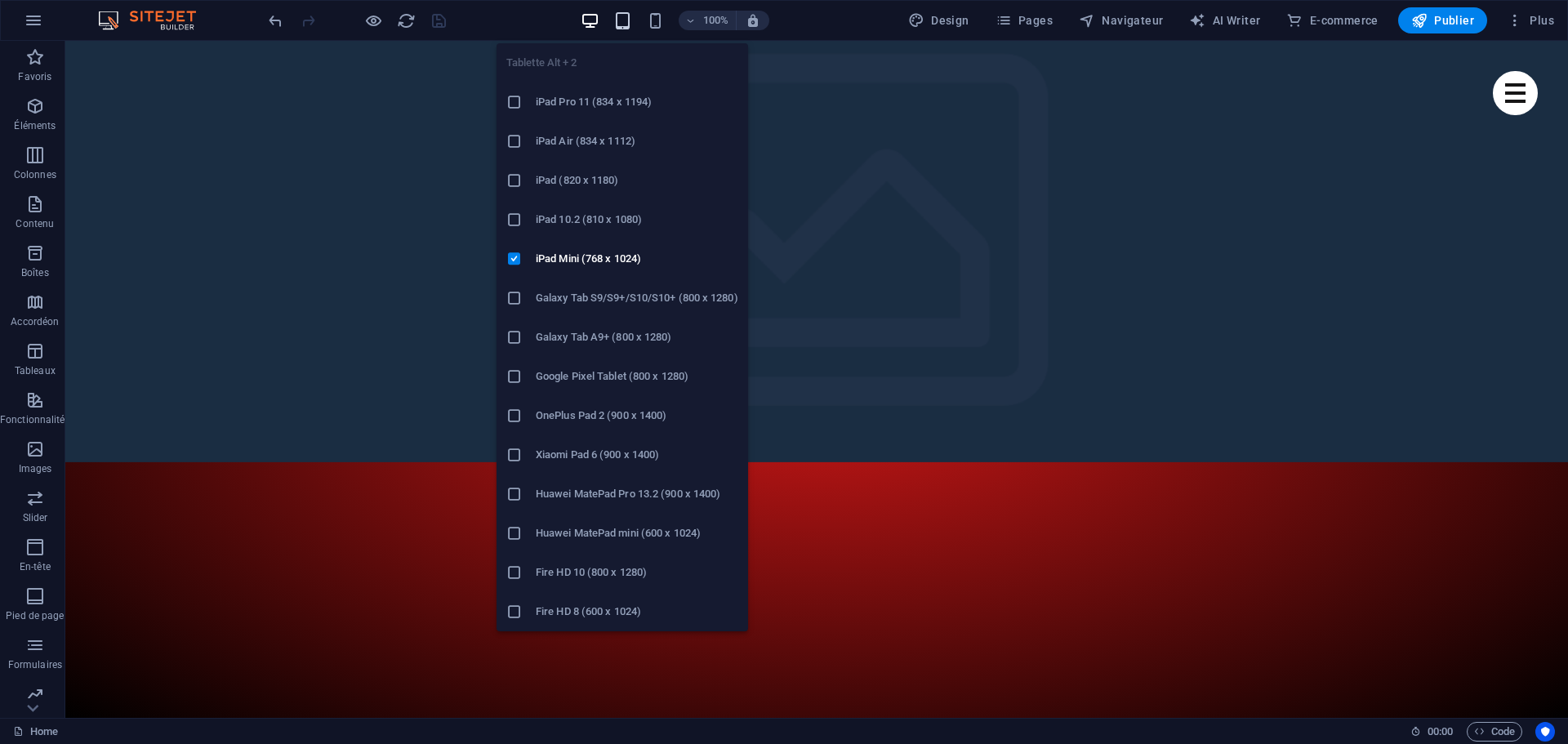
click at [623, 21] on icon "button" at bounding box center [622, 21] width 19 height 19
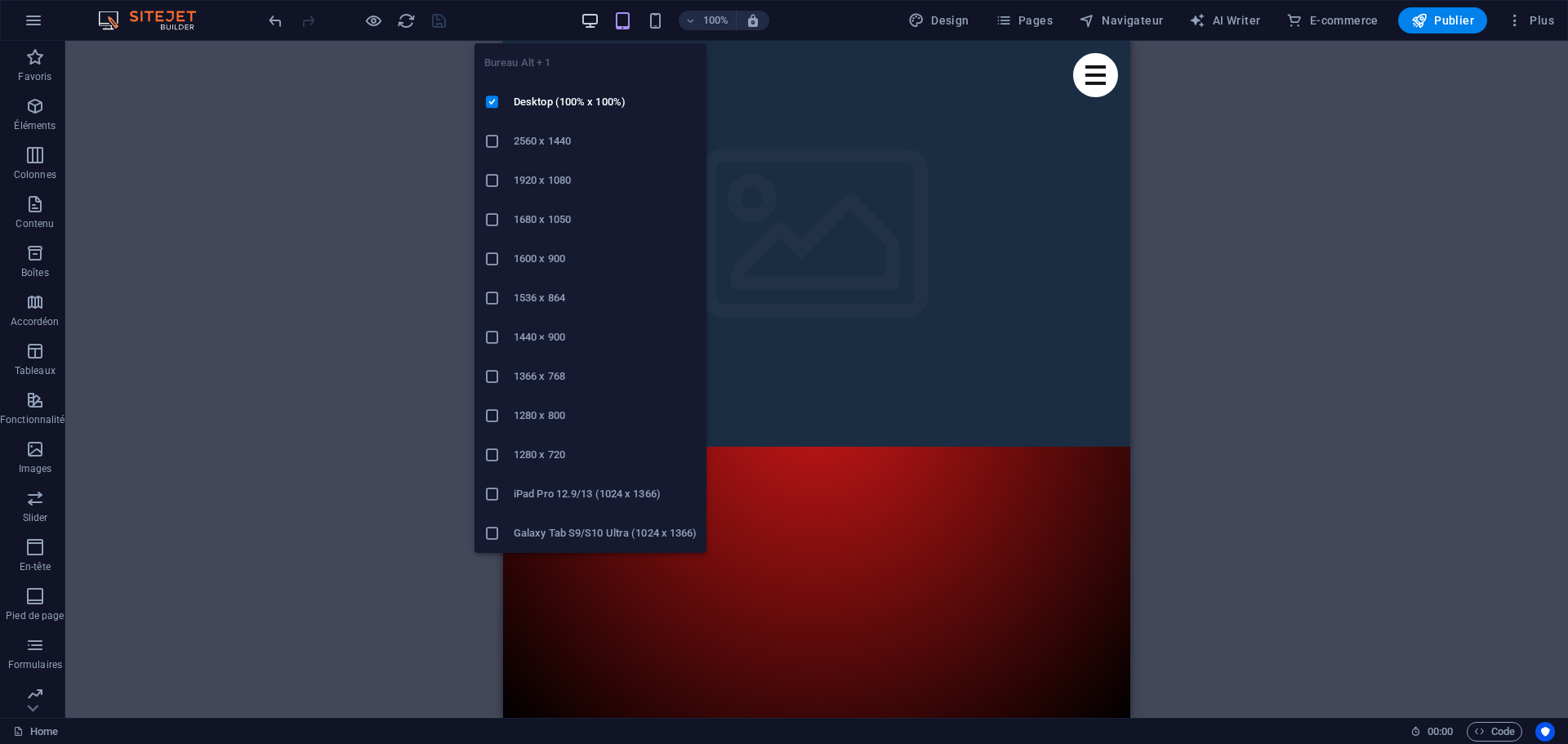
click at [594, 20] on icon "button" at bounding box center [590, 21] width 19 height 19
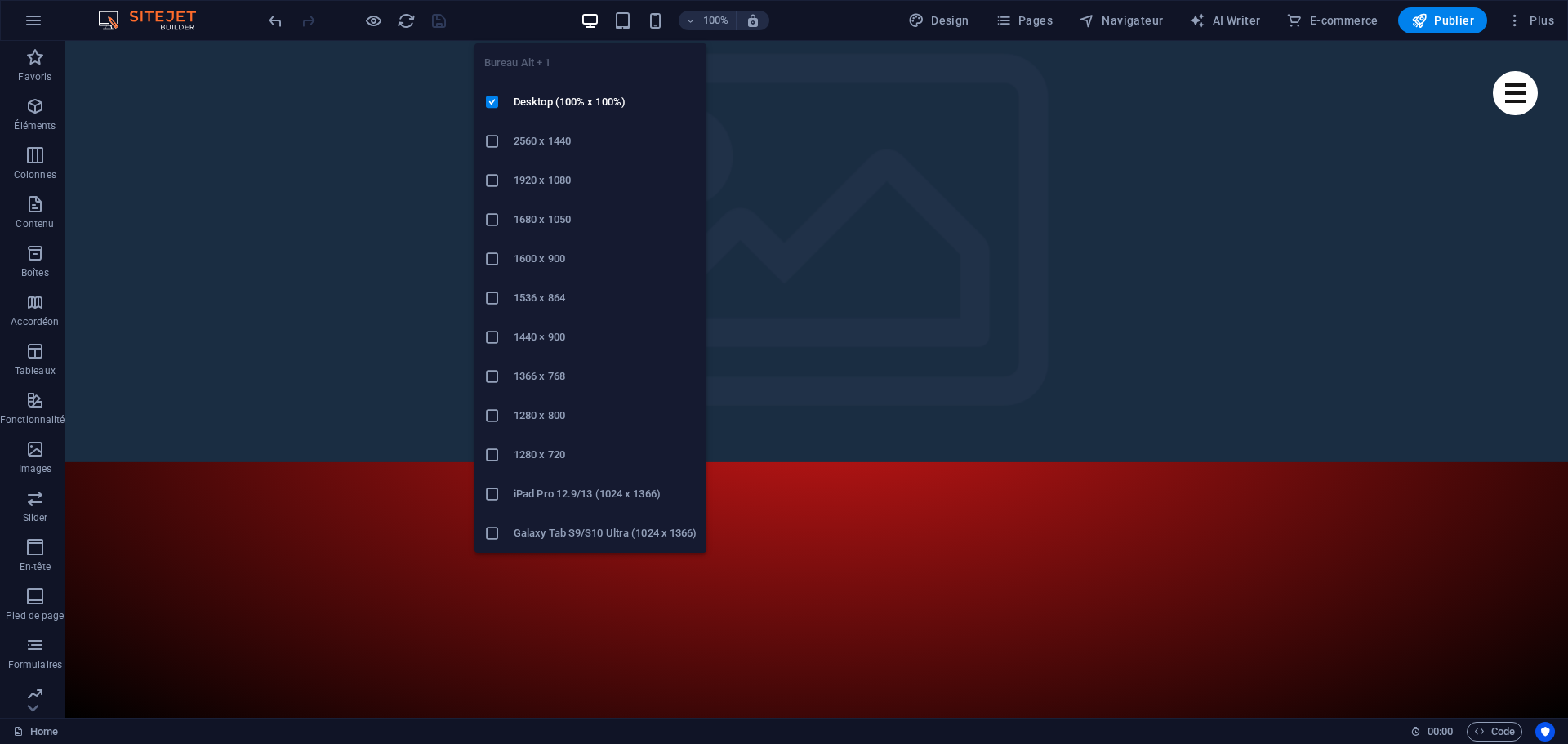
click at [545, 218] on h6 "1680 x 1050" at bounding box center [605, 220] width 183 height 20
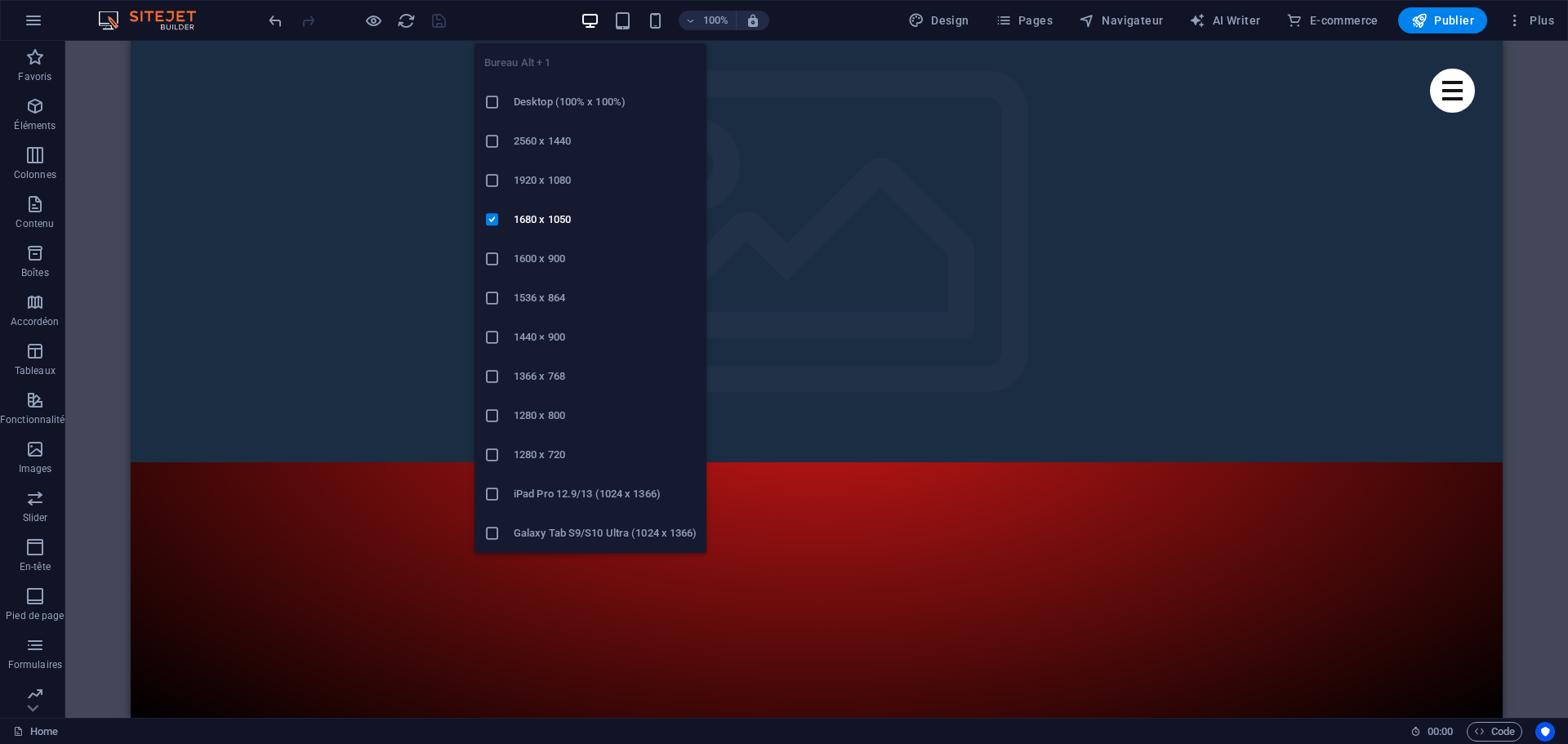
click at [597, 18] on icon "button" at bounding box center [590, 21] width 19 height 19
click at [548, 96] on h6 "Desktop (100% x 100%)" at bounding box center [605, 102] width 183 height 20
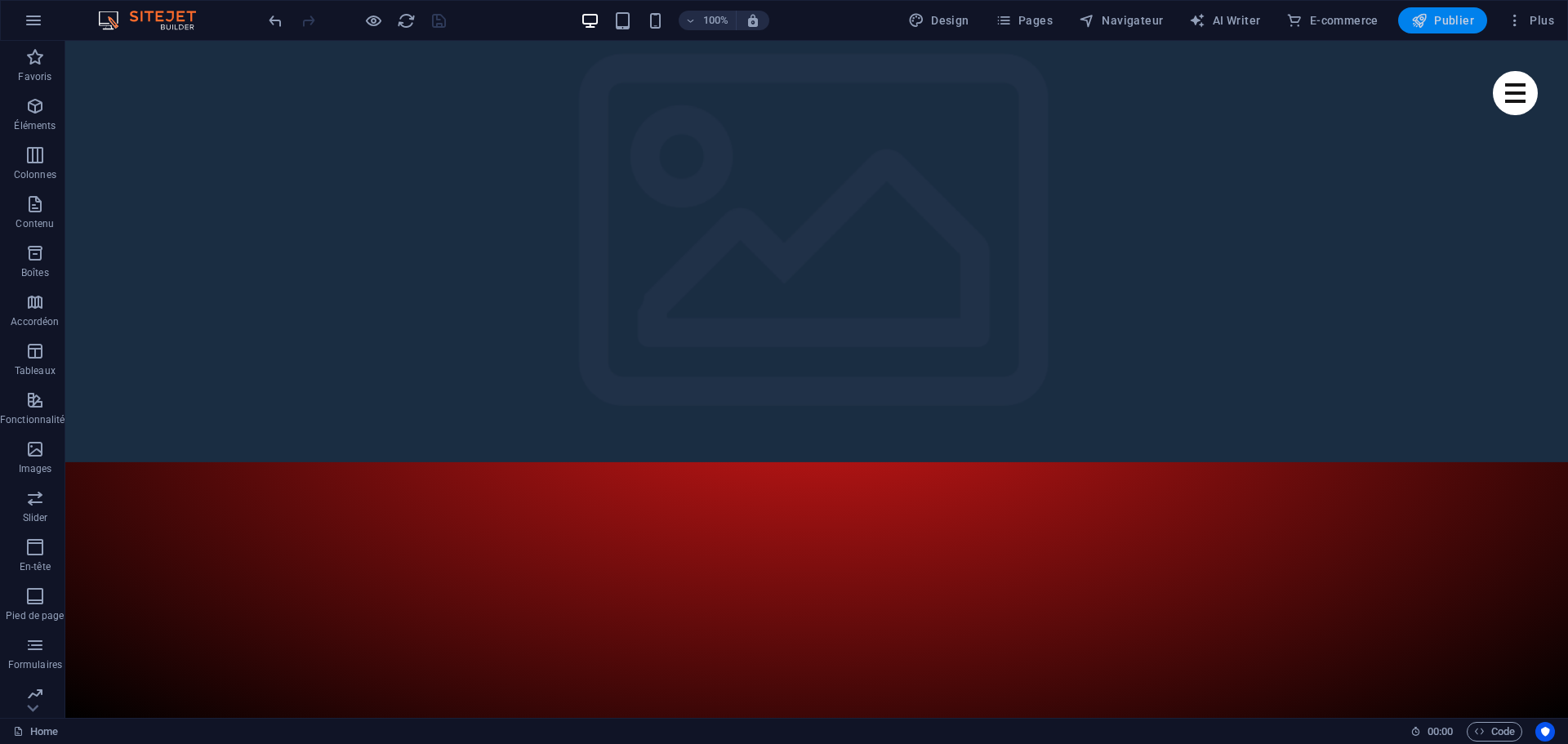
click at [1433, 18] on span "Publier" at bounding box center [1441, 21] width 62 height 17
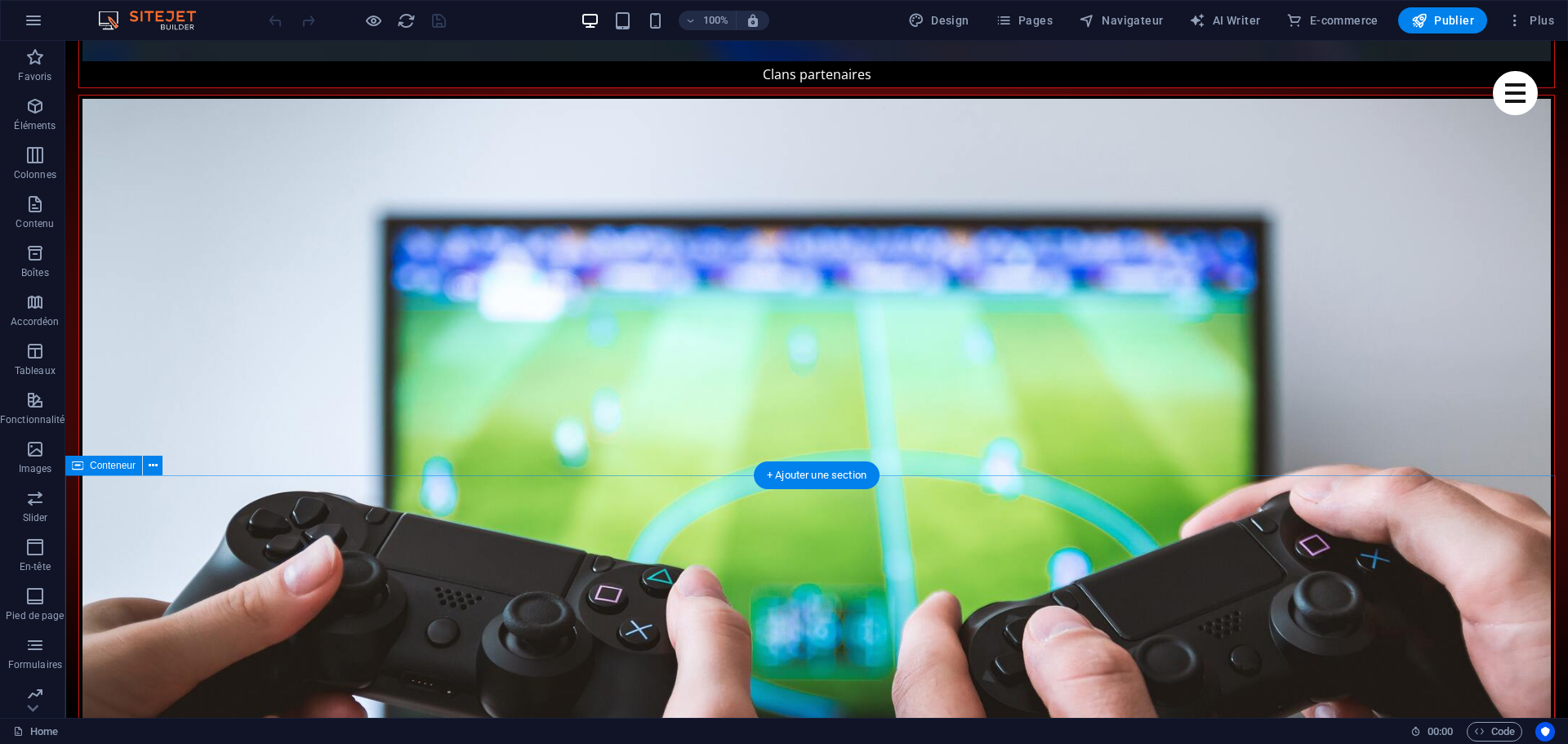
scroll to position [5945, 0]
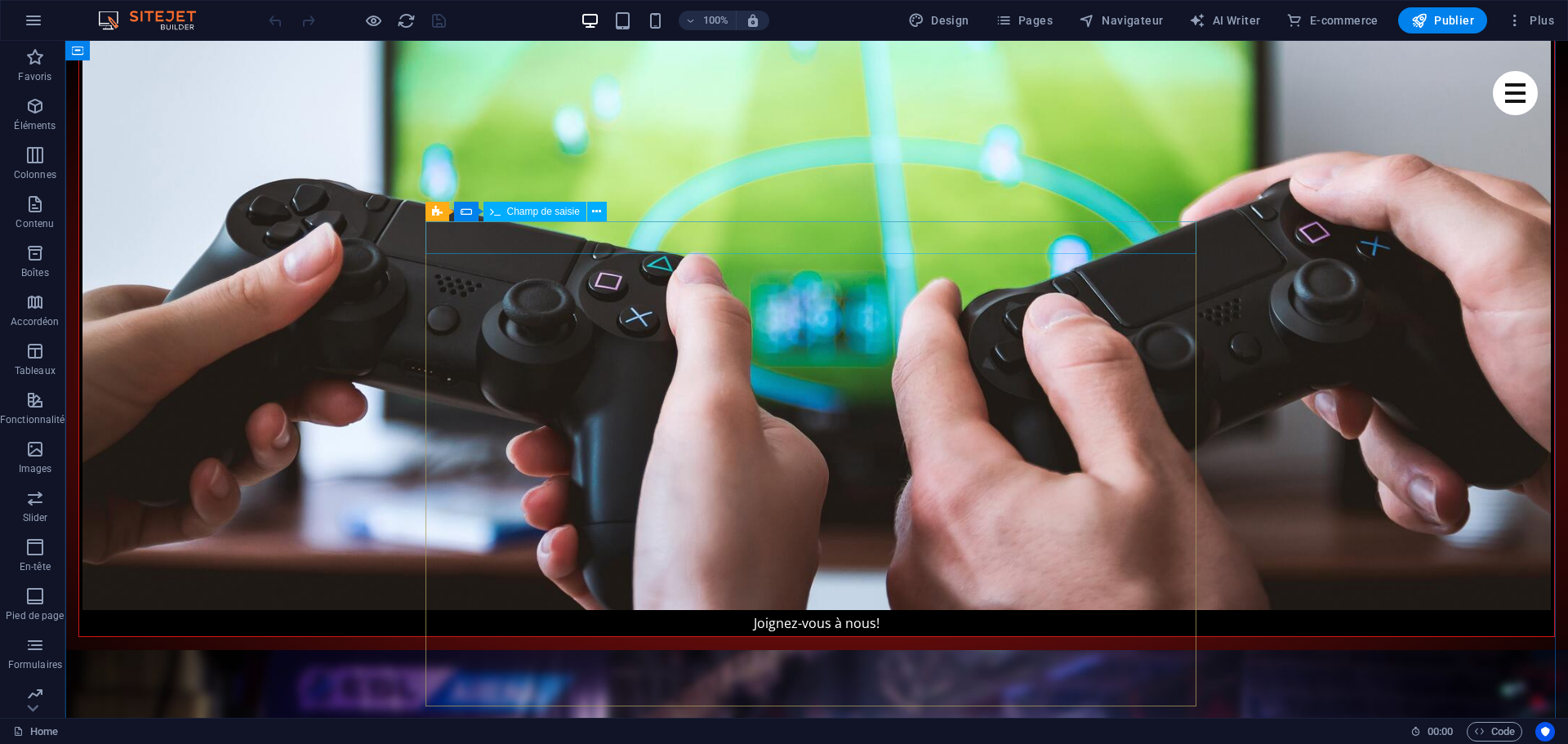
click at [530, 209] on span "Champ de saisie" at bounding box center [543, 212] width 72 height 10
click at [595, 210] on icon at bounding box center [596, 212] width 9 height 17
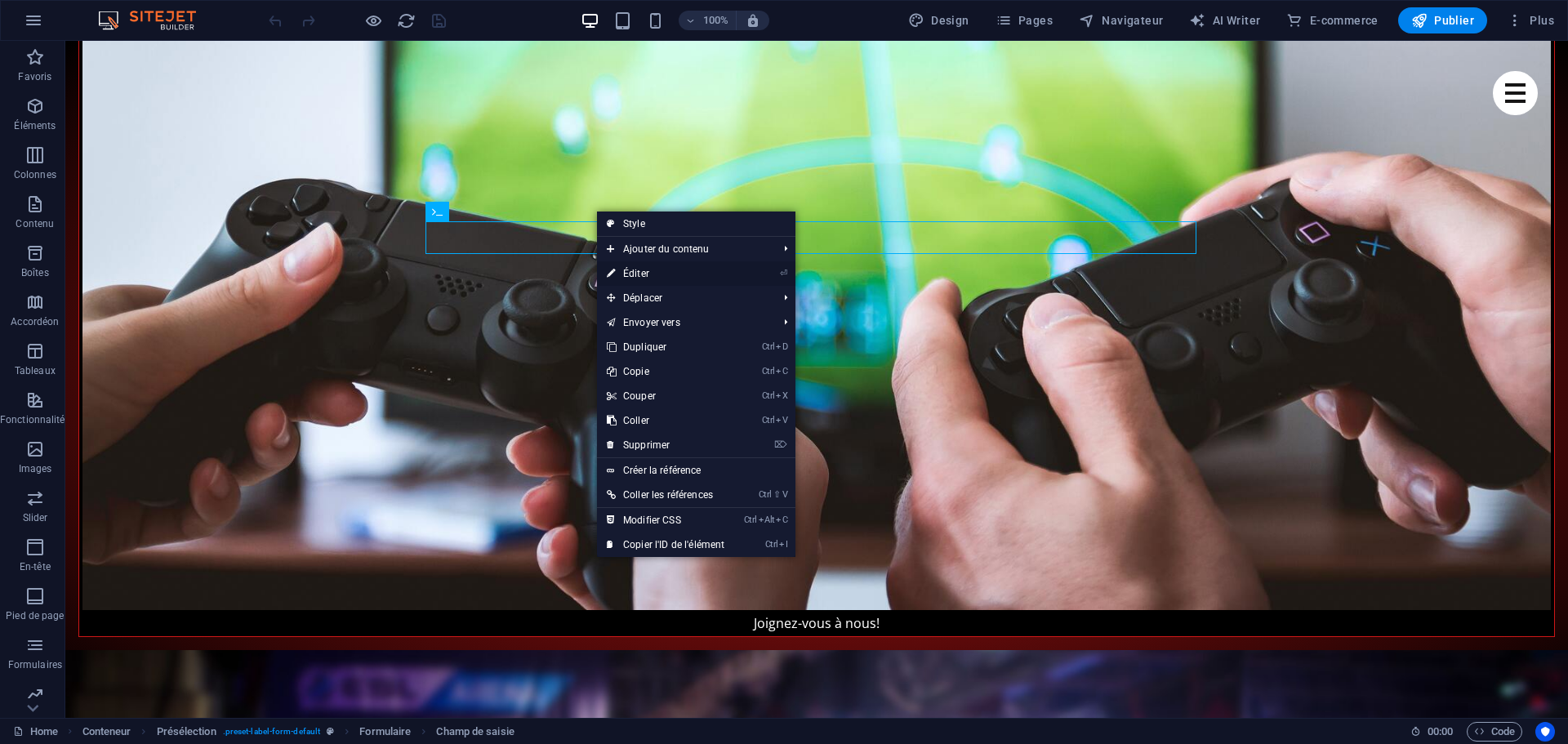
click at [651, 274] on link "⏎ Éditer" at bounding box center [665, 273] width 137 height 24
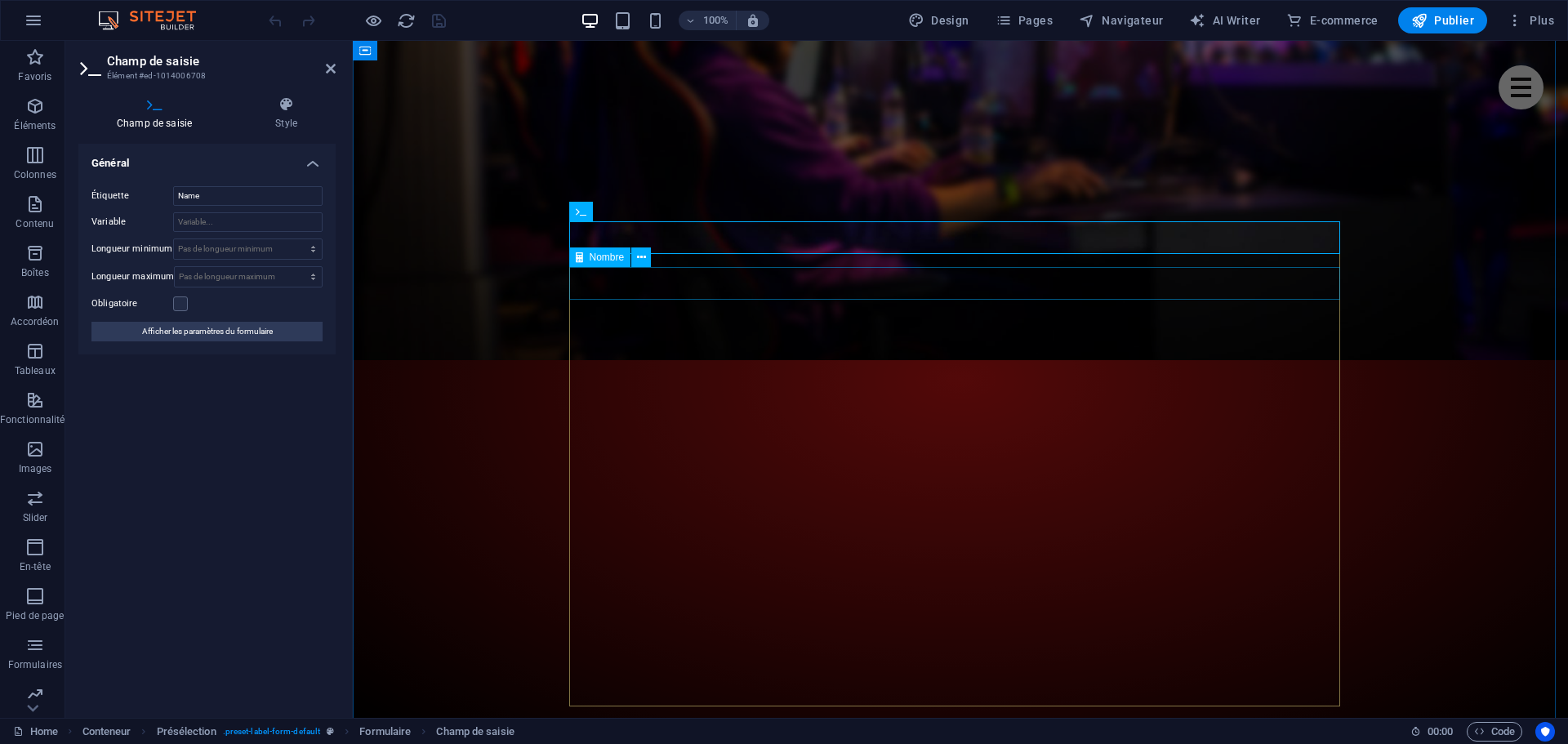
scroll to position [5919, 0]
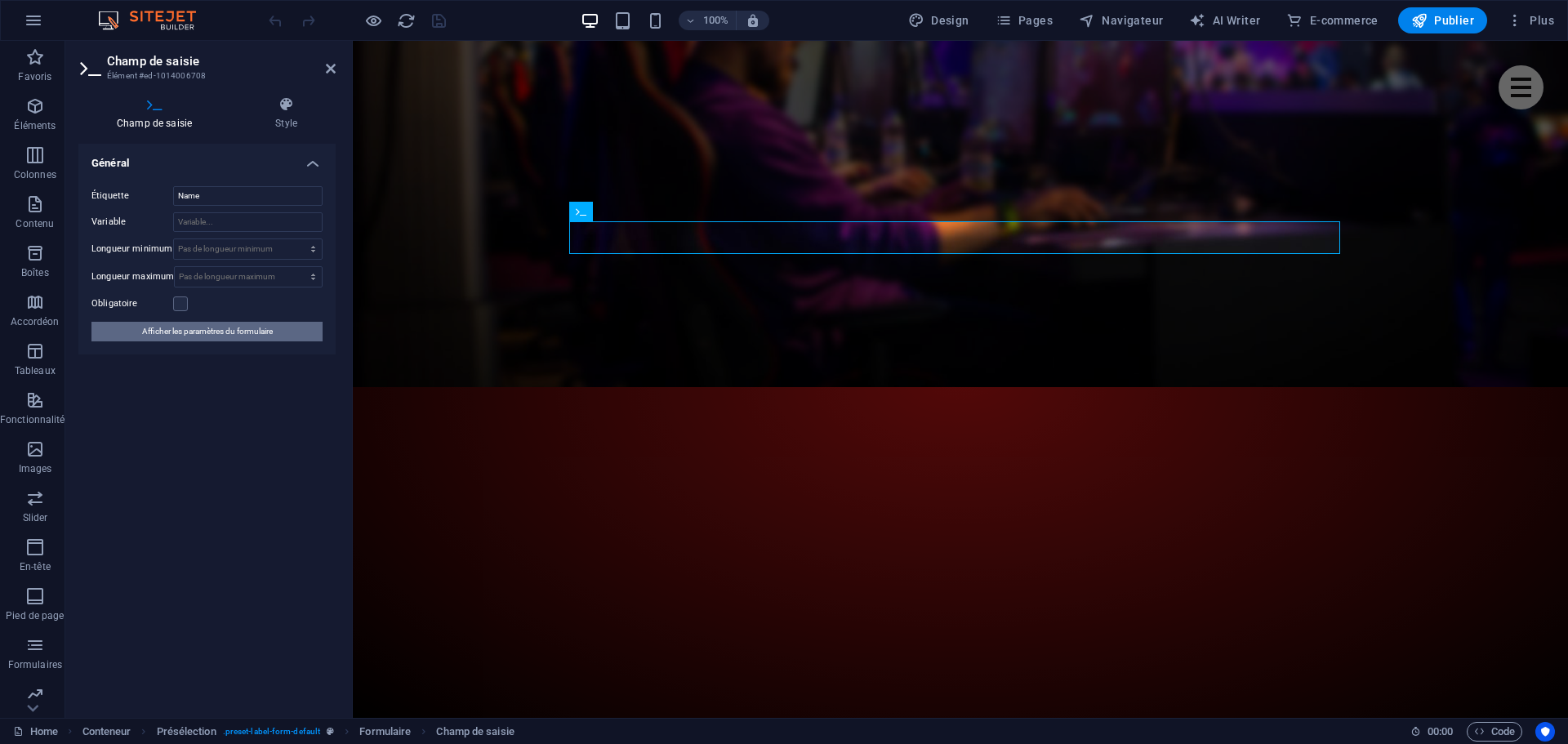
click at [207, 329] on span "Afficher les paramètres du formulaire" at bounding box center [207, 332] width 131 height 20
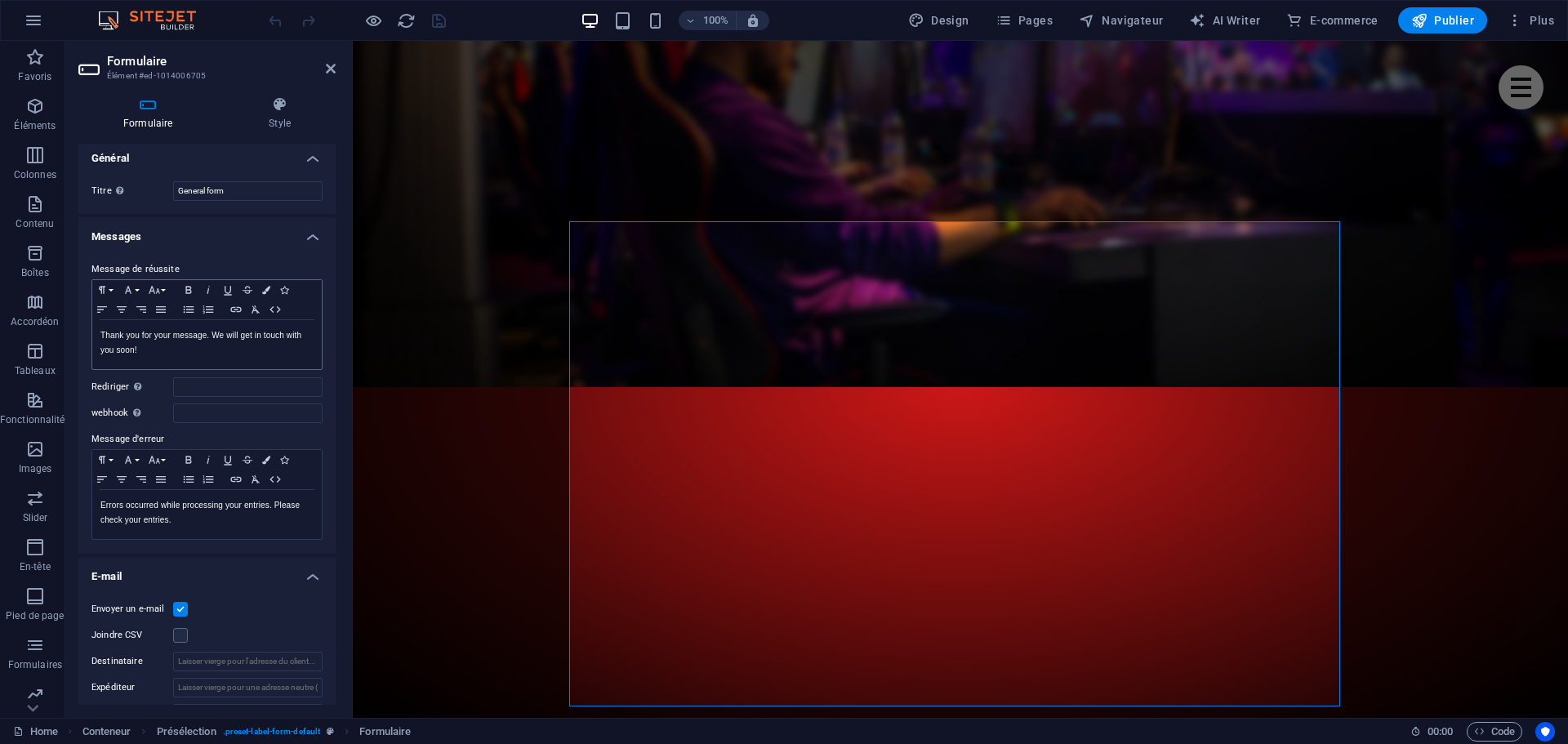
scroll to position [0, 0]
click at [1536, 20] on span "Plus" at bounding box center [1530, 21] width 47 height 17
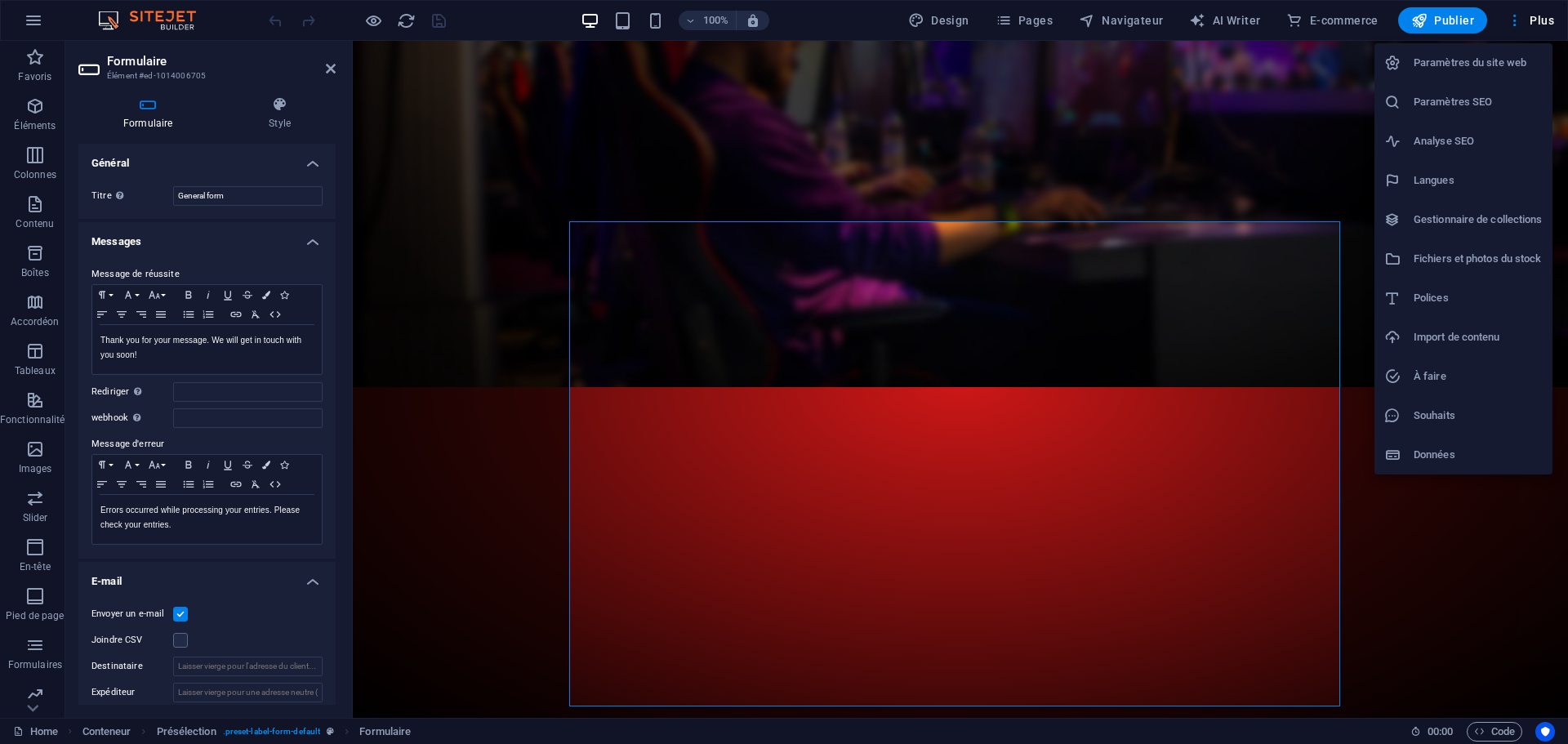
click at [1416, 381] on h6 "À faire" at bounding box center [1477, 377] width 129 height 20
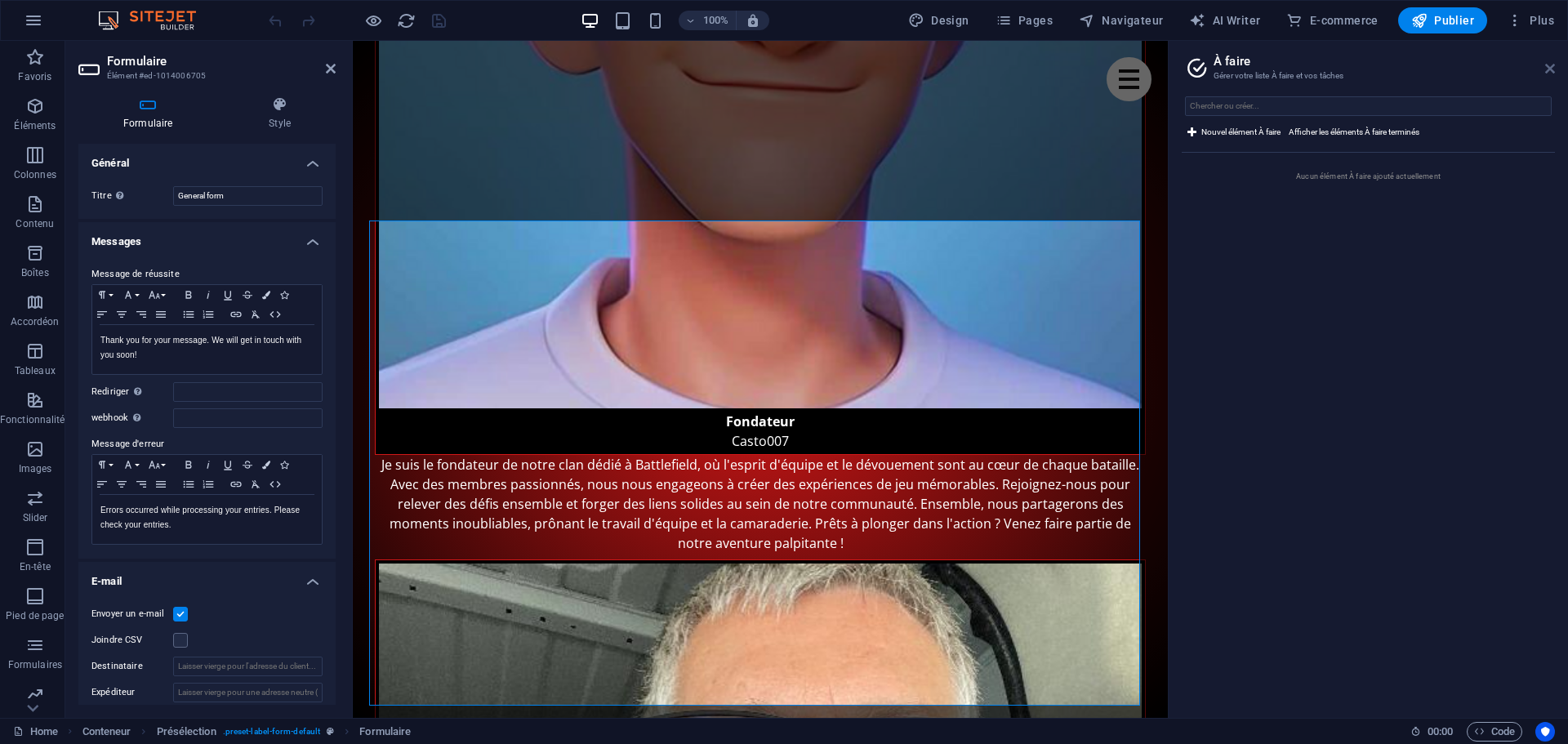
click at [1553, 63] on icon at bounding box center [1550, 69] width 10 height 13
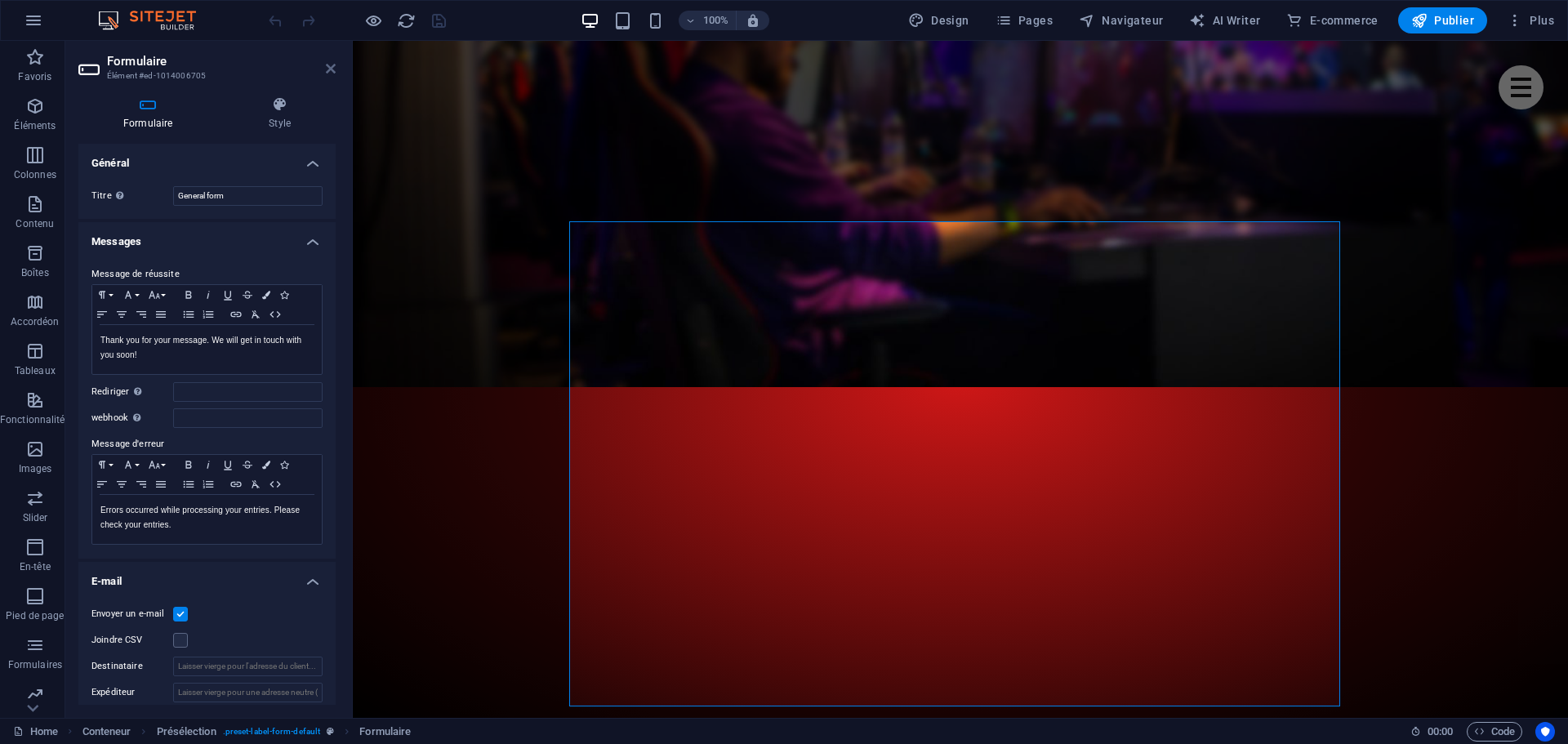
drag, startPoint x: 326, startPoint y: 70, endPoint x: 262, endPoint y: 29, distance: 76.0
click at [326, 70] on icon at bounding box center [331, 69] width 10 height 13
